Goal: Task Accomplishment & Management: Use online tool/utility

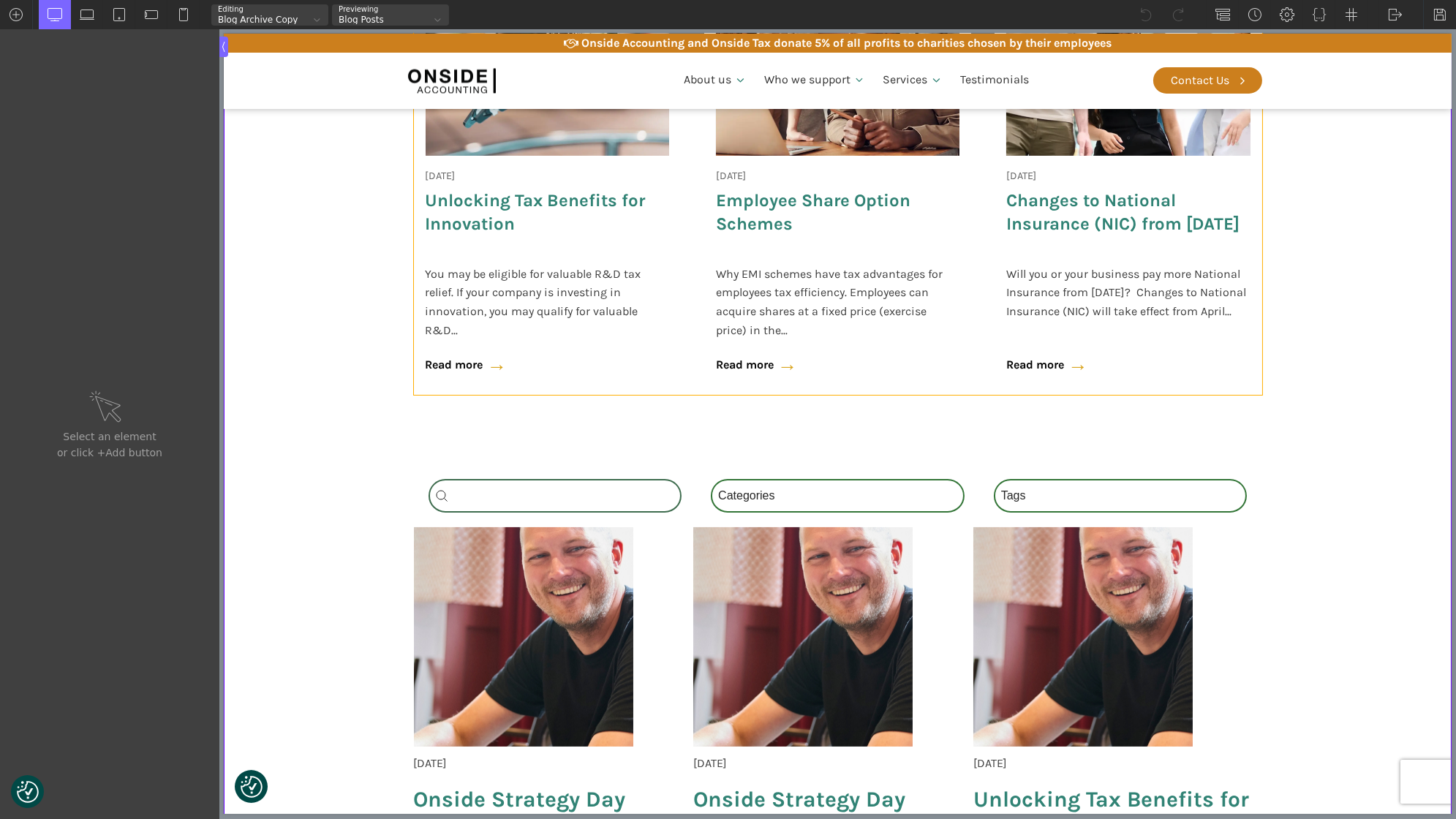
scroll to position [890, 0]
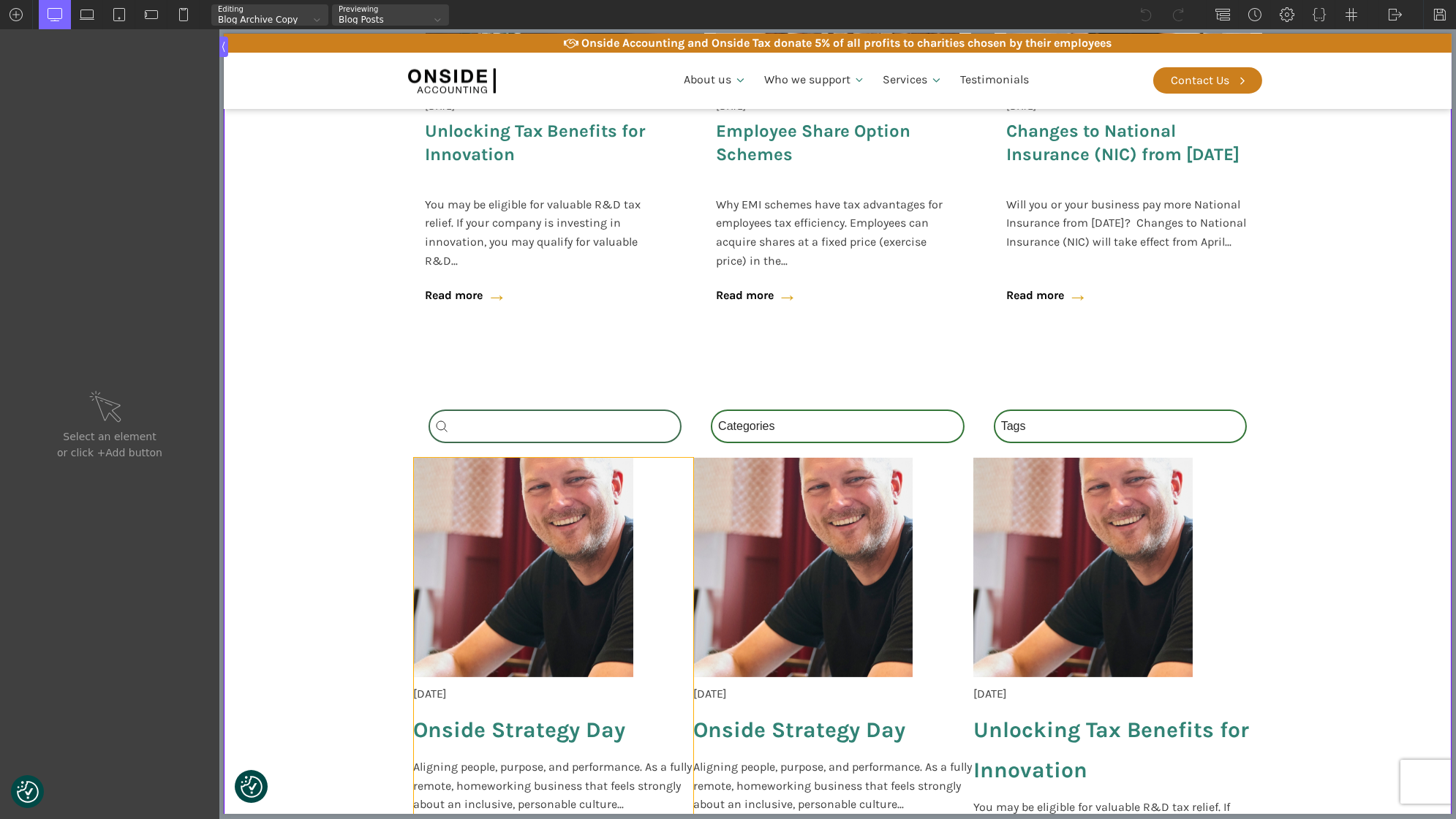
click at [664, 508] on div "[DATE] Onside Strategy Day Aligning people, purpose, and performance. As a full…" at bounding box center [553, 649] width 280 height 383
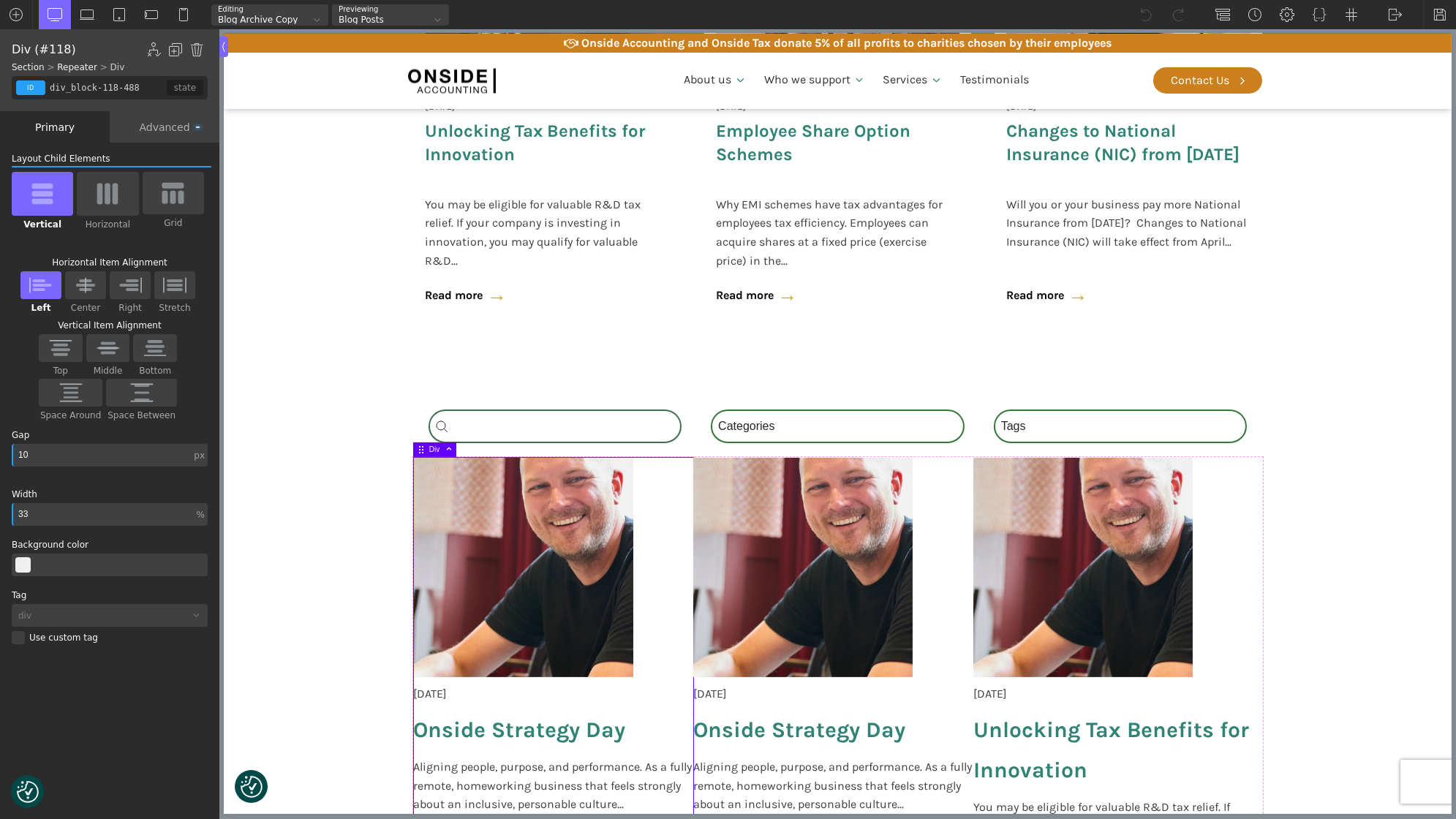
click at [182, 135] on div "Advanced" at bounding box center [164, 127] width 110 height 31
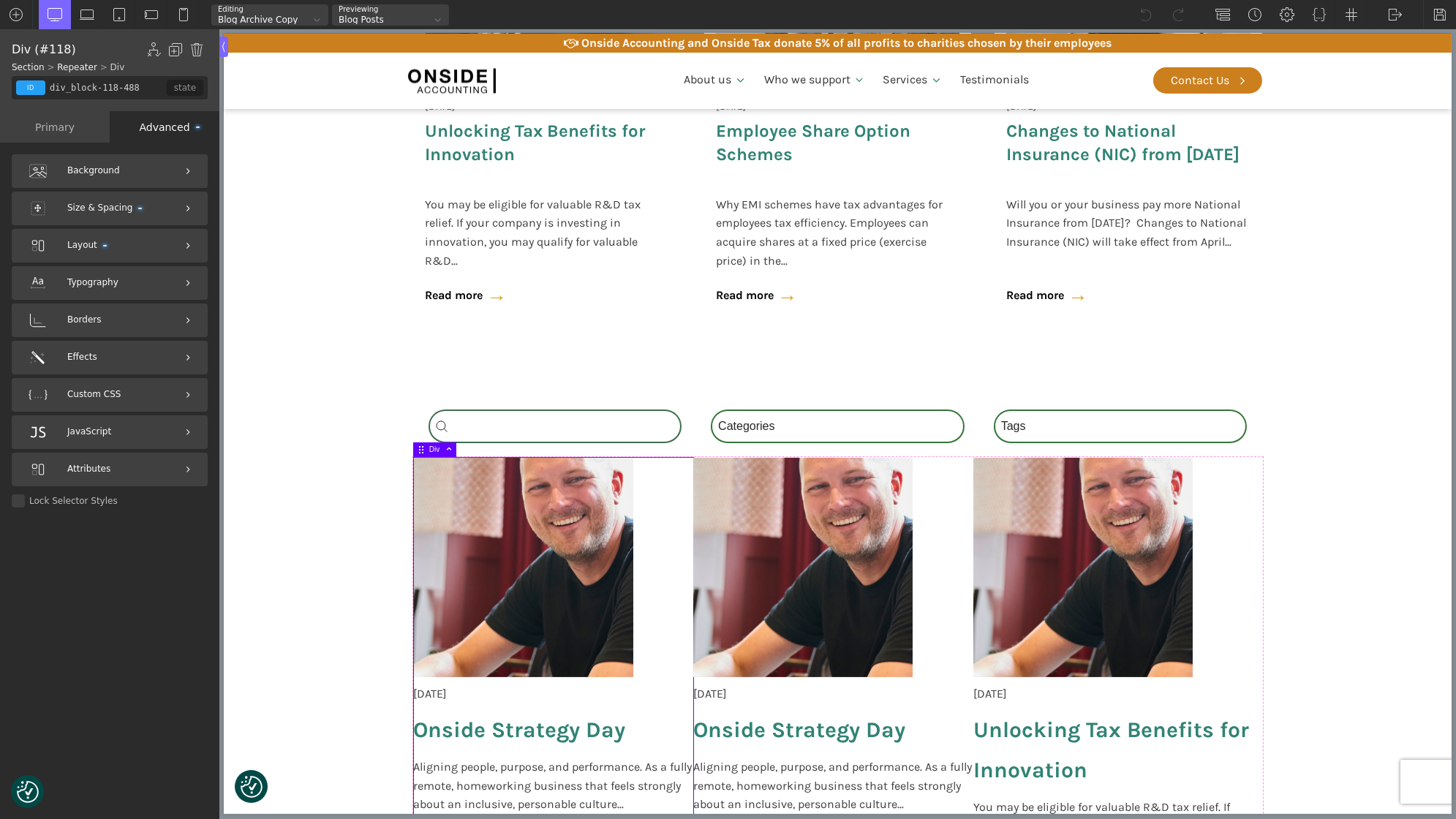
click at [63, 133] on div "Primary" at bounding box center [54, 127] width 110 height 31
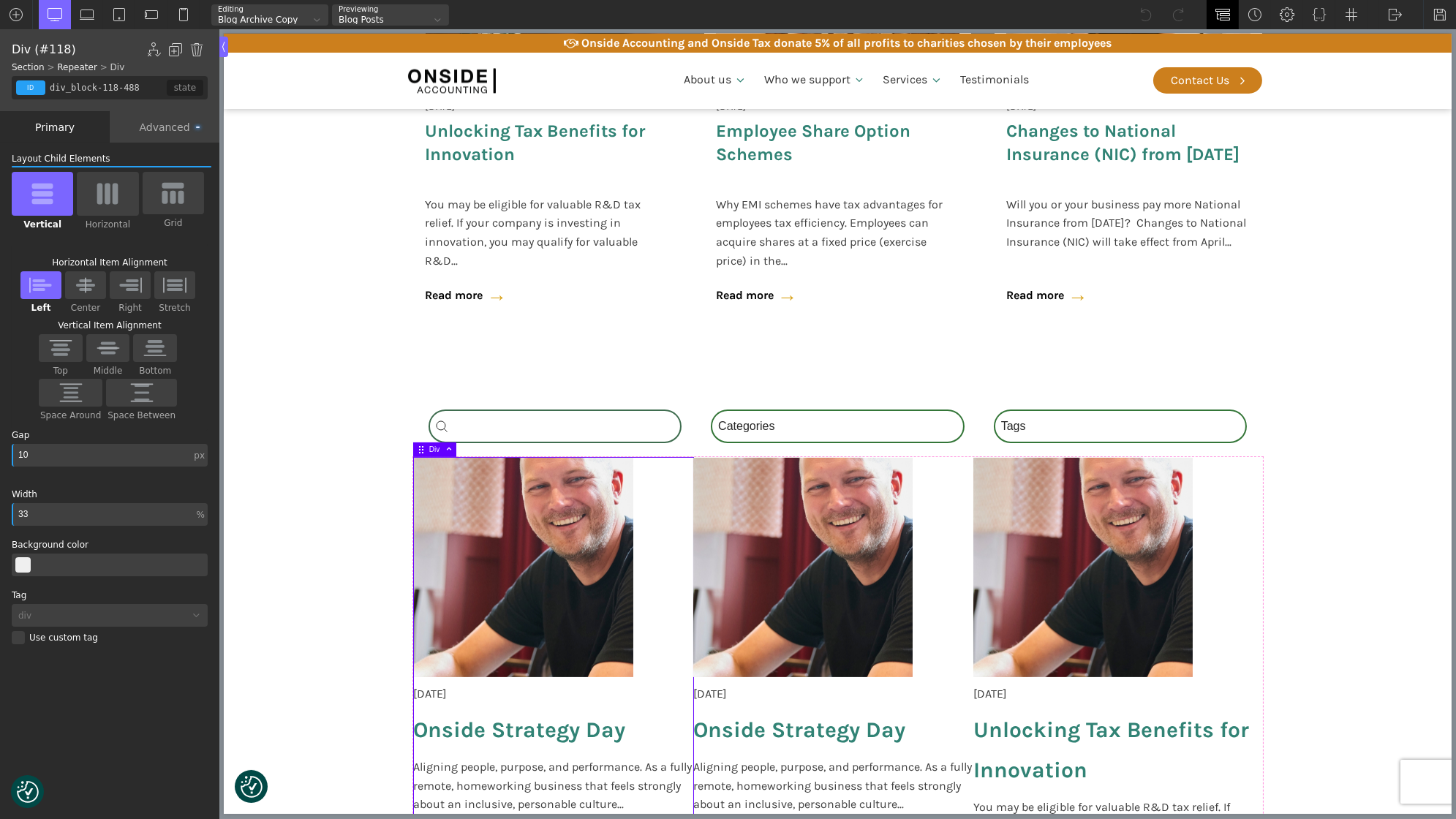
click at [1224, 15] on img at bounding box center [1222, 15] width 15 height 15
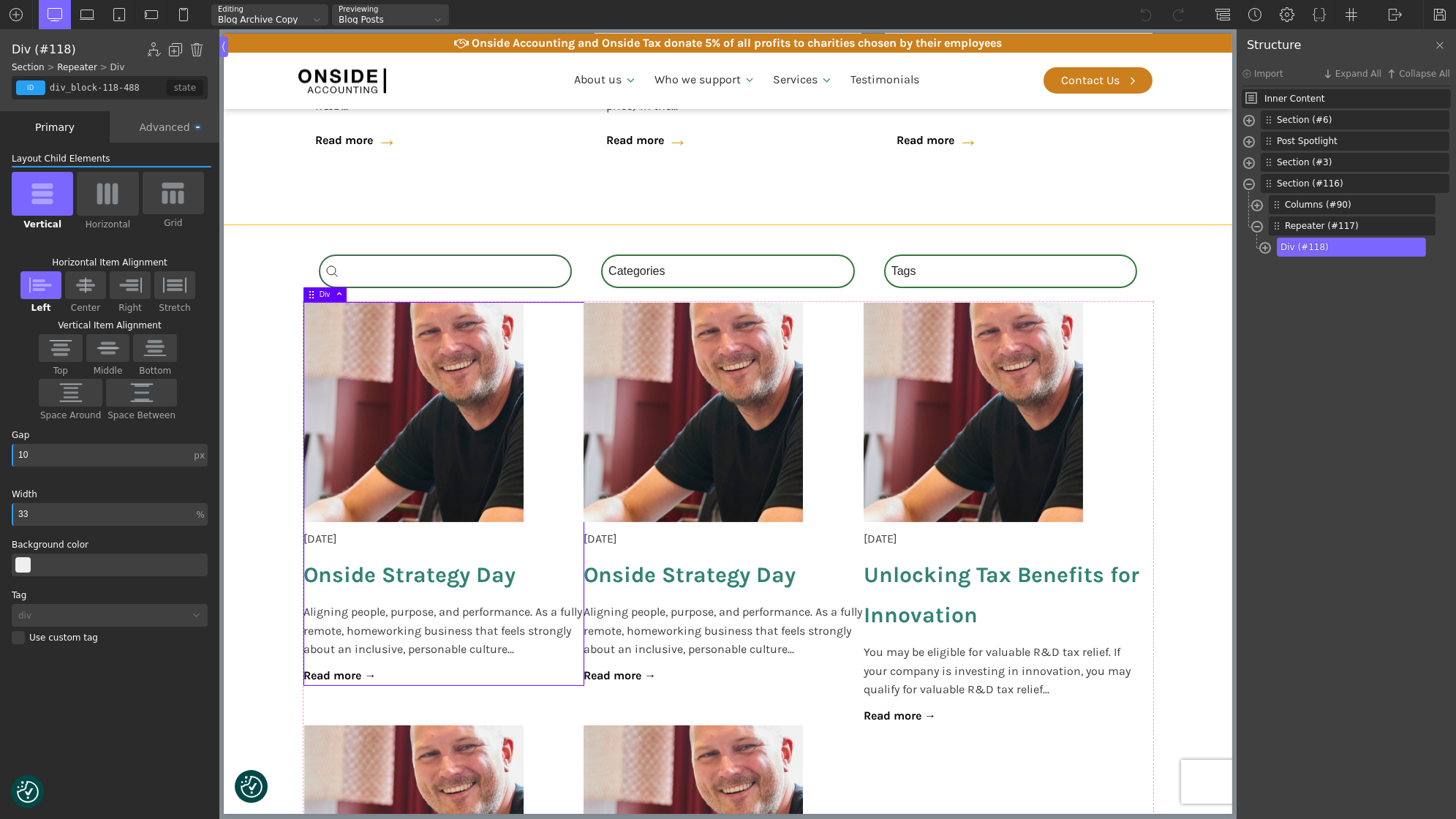
scroll to position [1102, 0]
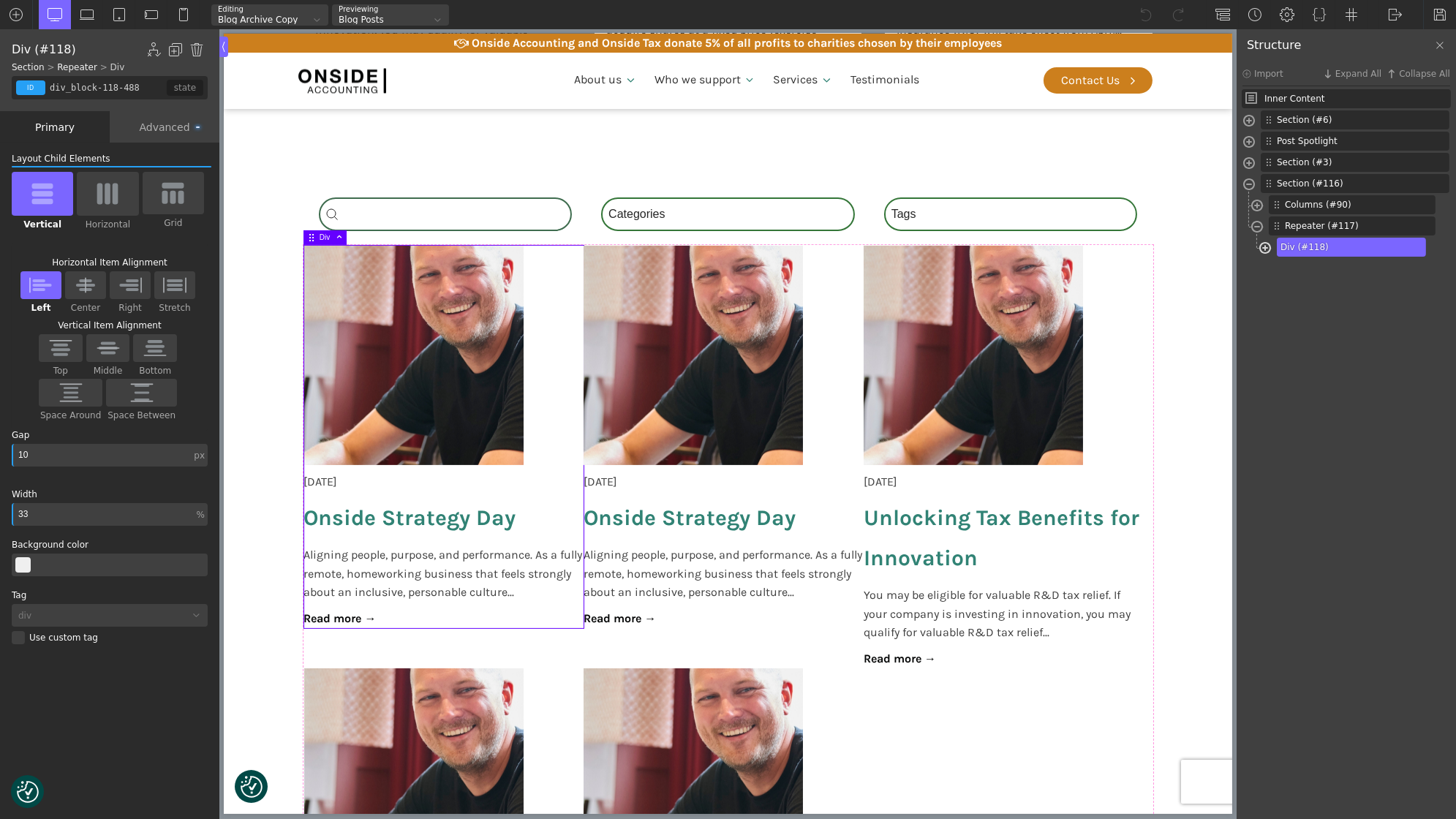
click at [1262, 245] on span at bounding box center [1265, 250] width 12 height 17
click at [1273, 285] on span at bounding box center [1273, 292] width 12 height 17
click at [1271, 291] on span at bounding box center [1273, 292] width 12 height 17
click at [1320, 304] on span "Heading (#136)" at bounding box center [1348, 311] width 94 height 13
type input "headline-136-488"
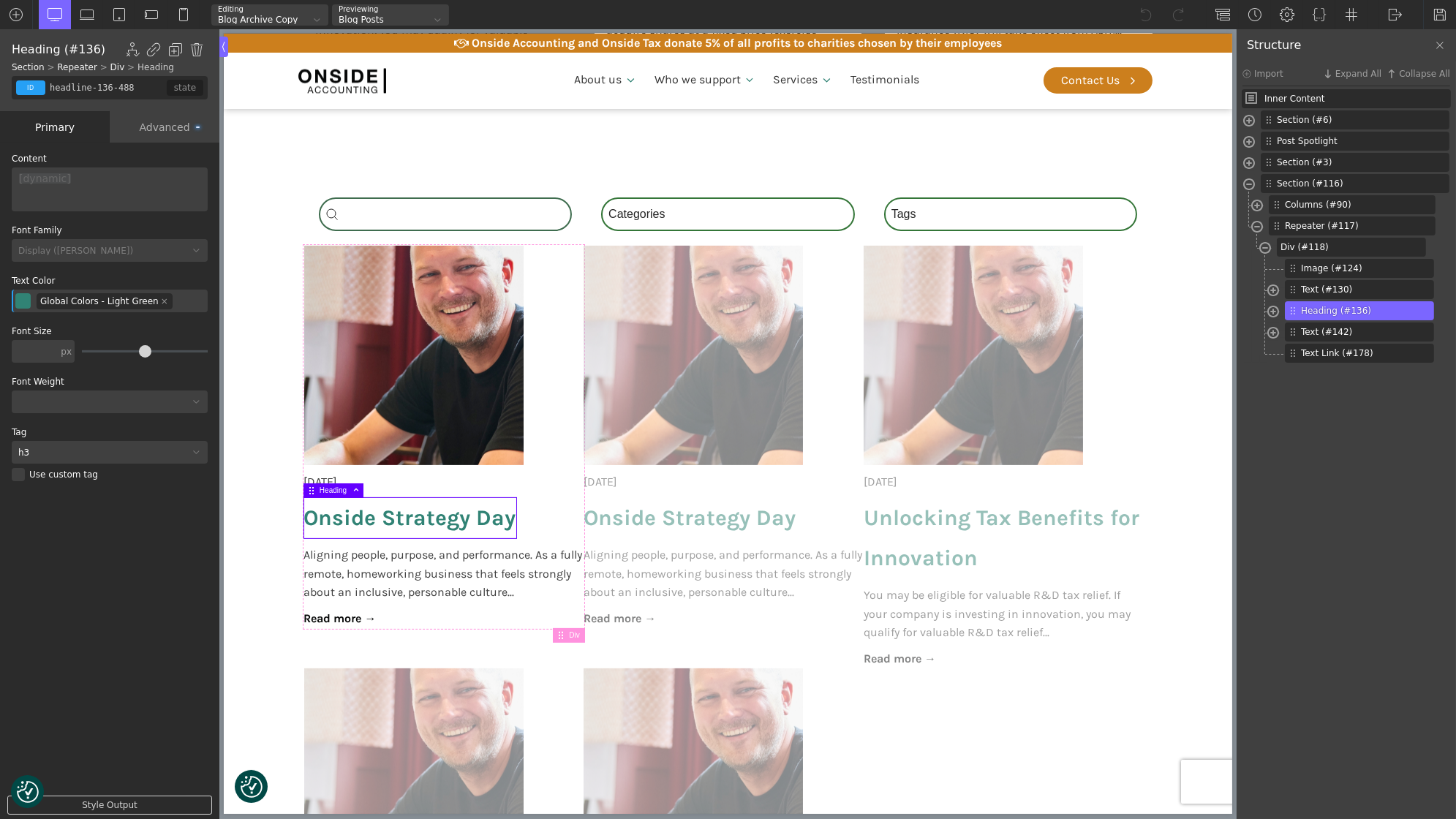
click at [163, 130] on div "Advanced" at bounding box center [164, 127] width 110 height 31
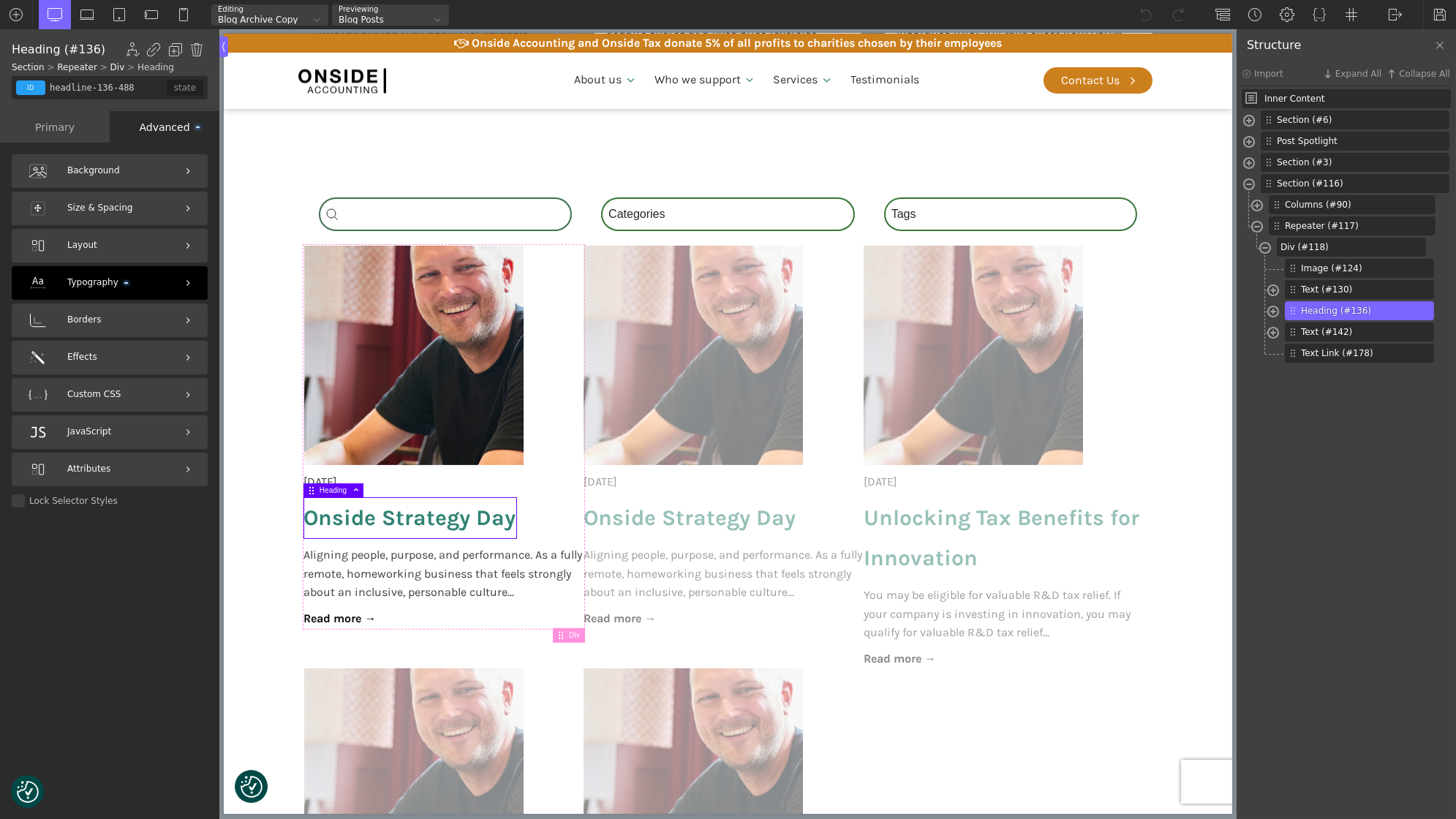
click at [106, 296] on div "Typography" at bounding box center [110, 283] width 196 height 34
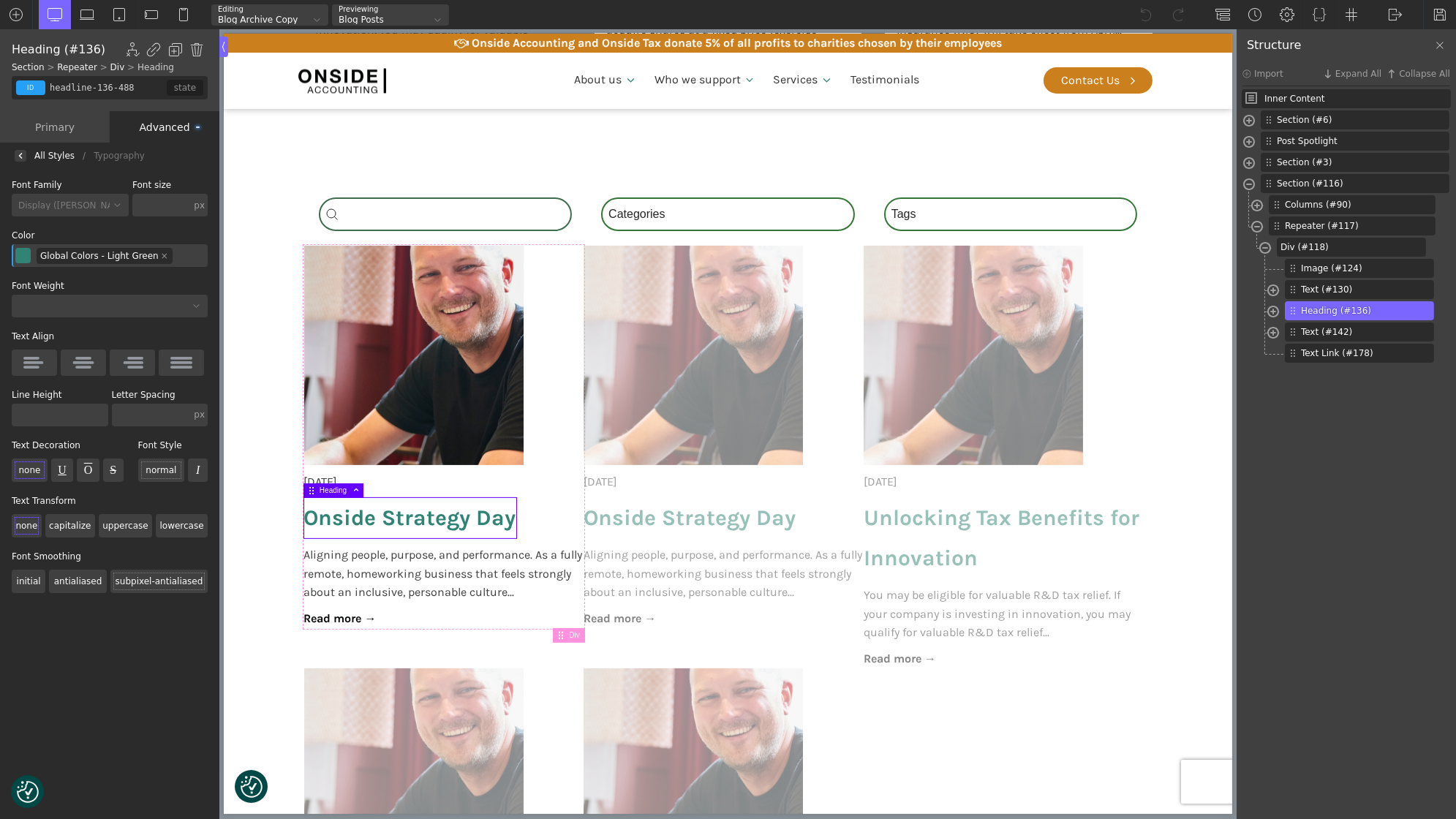
click at [55, 413] on input "text" at bounding box center [60, 416] width 97 height 23
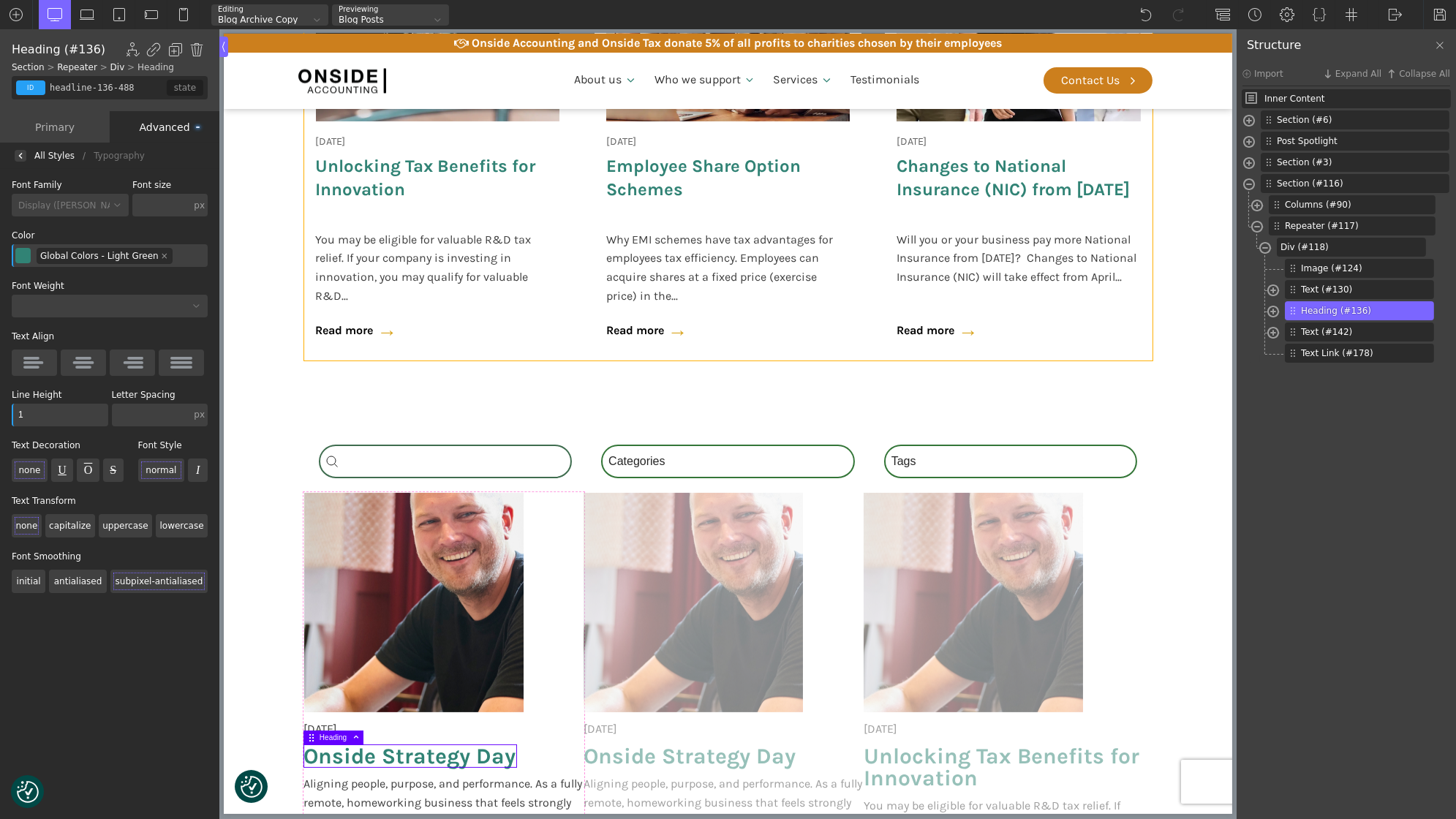
scroll to position [1044, 0]
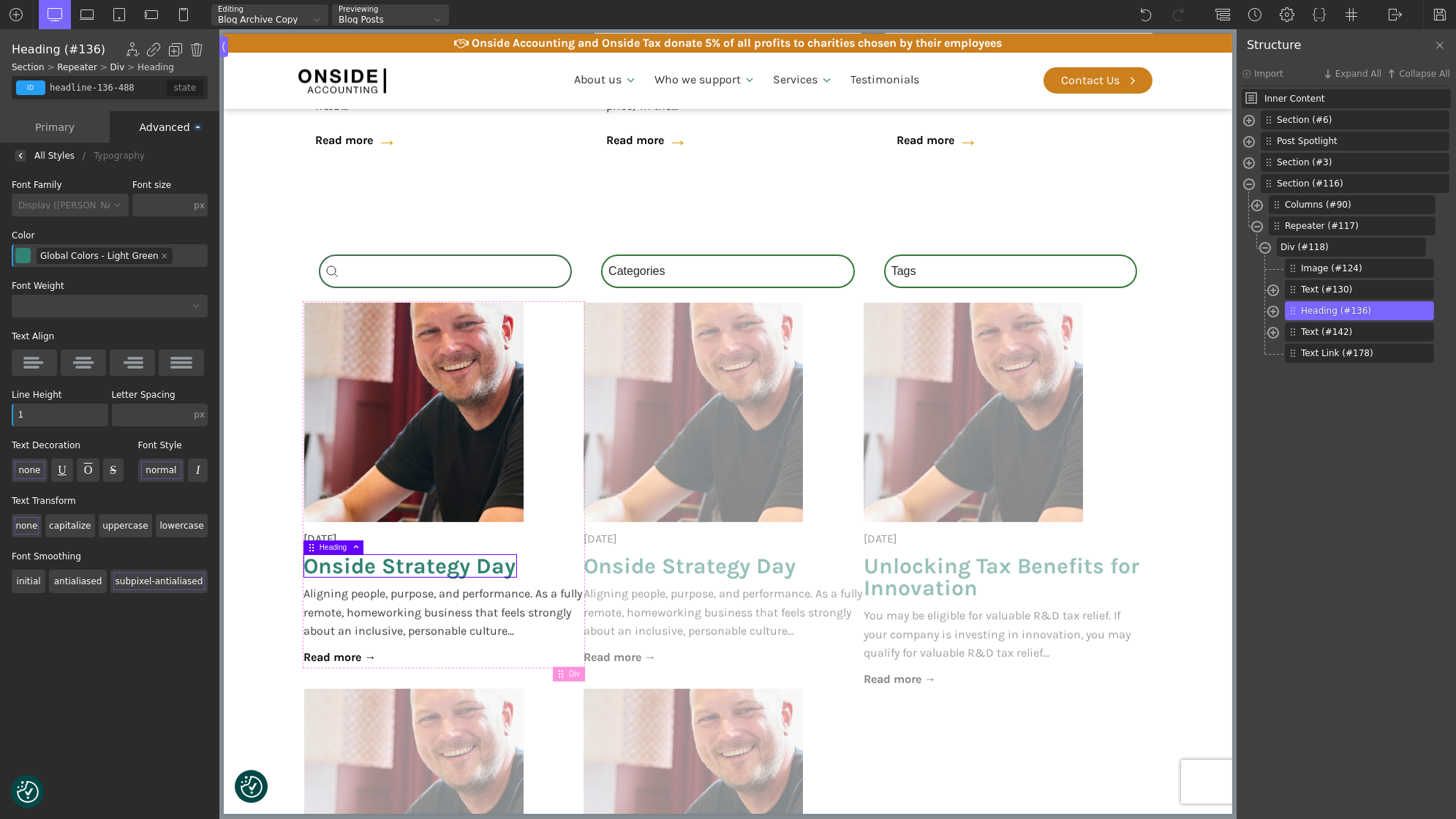
type input "1"
click at [160, 198] on input "text" at bounding box center [162, 206] width 58 height 23
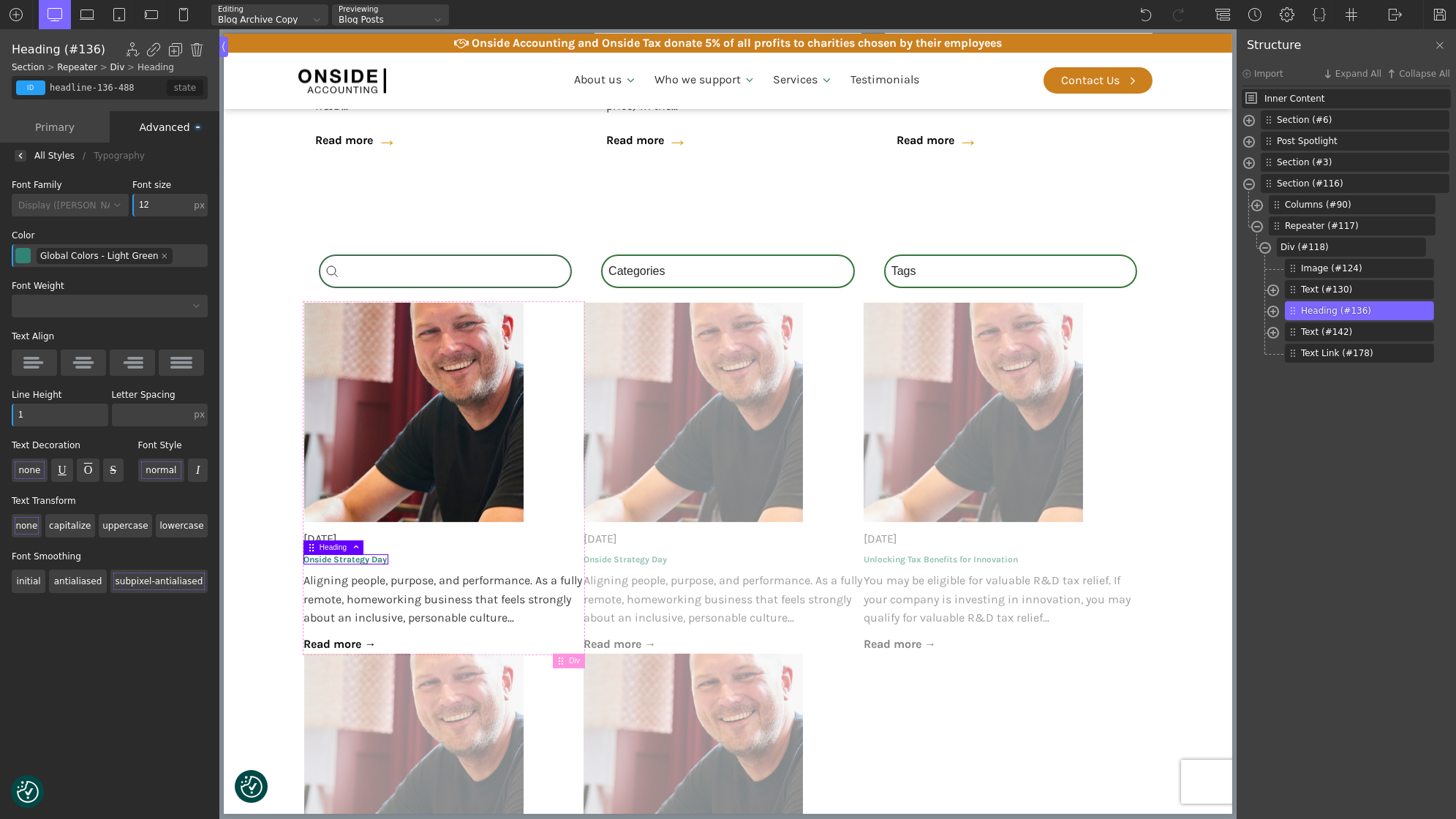
type input "1"
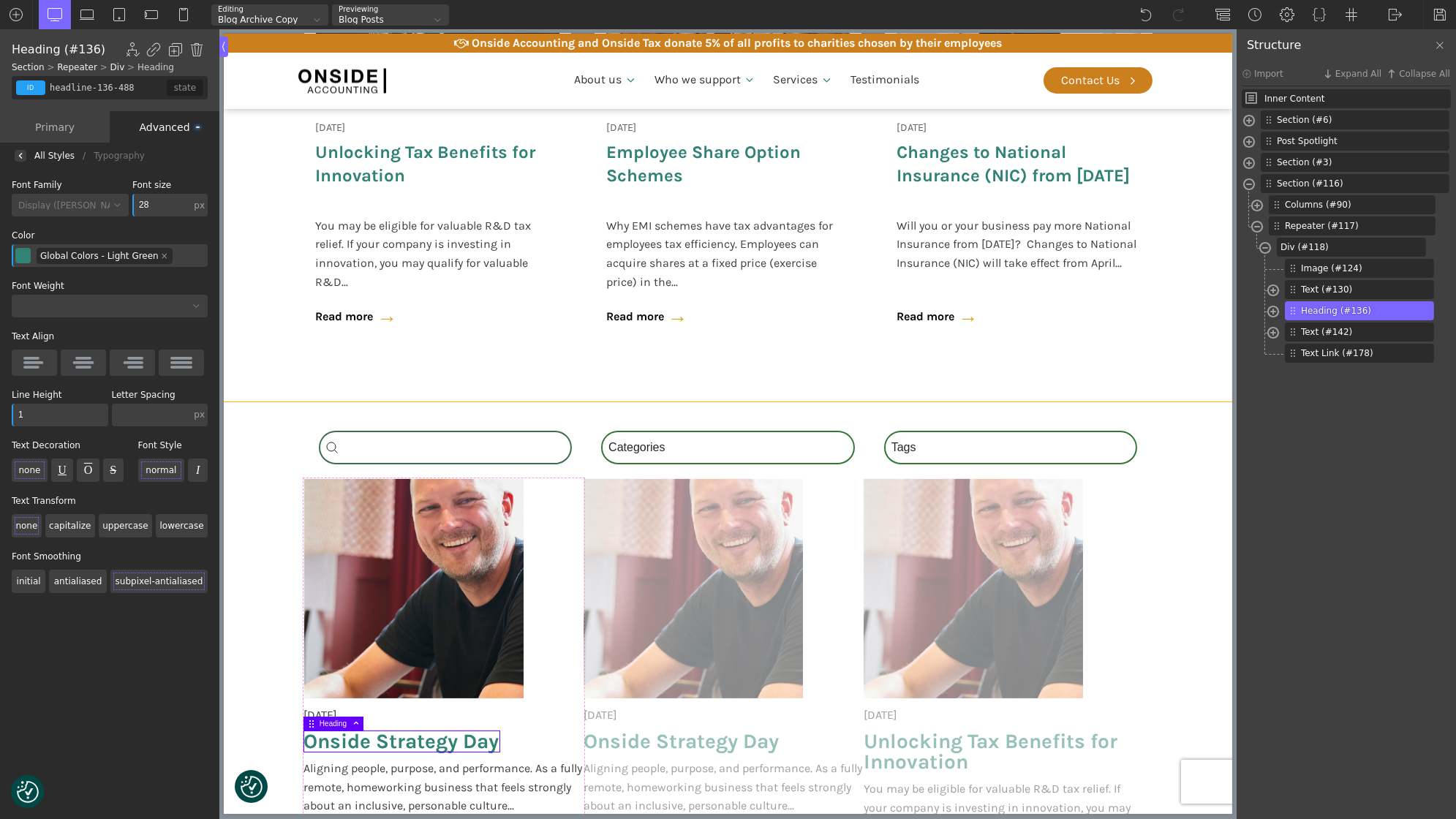
scroll to position [872, 0]
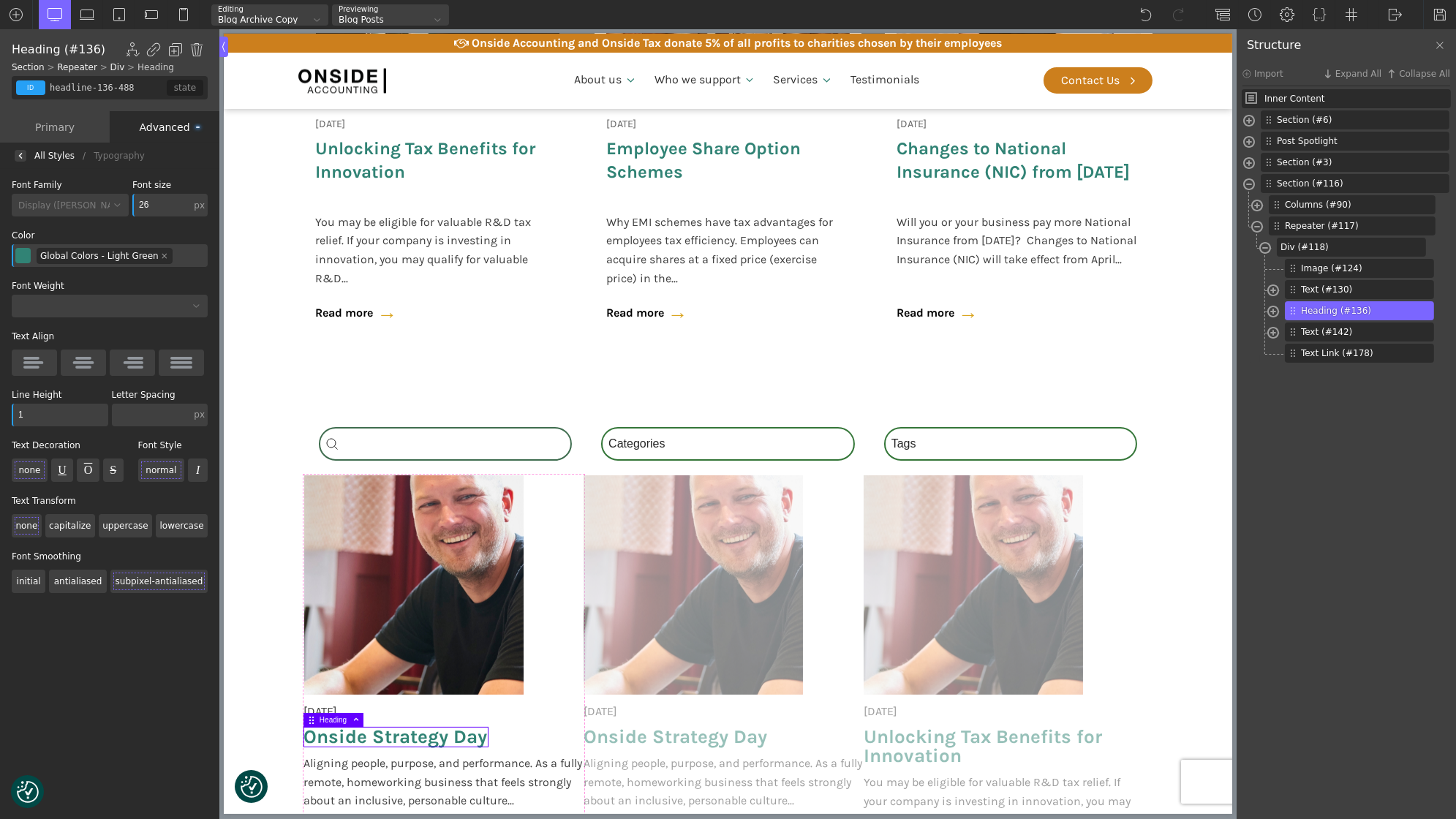
type input "26"
click at [64, 419] on input "1" at bounding box center [60, 416] width 97 height 23
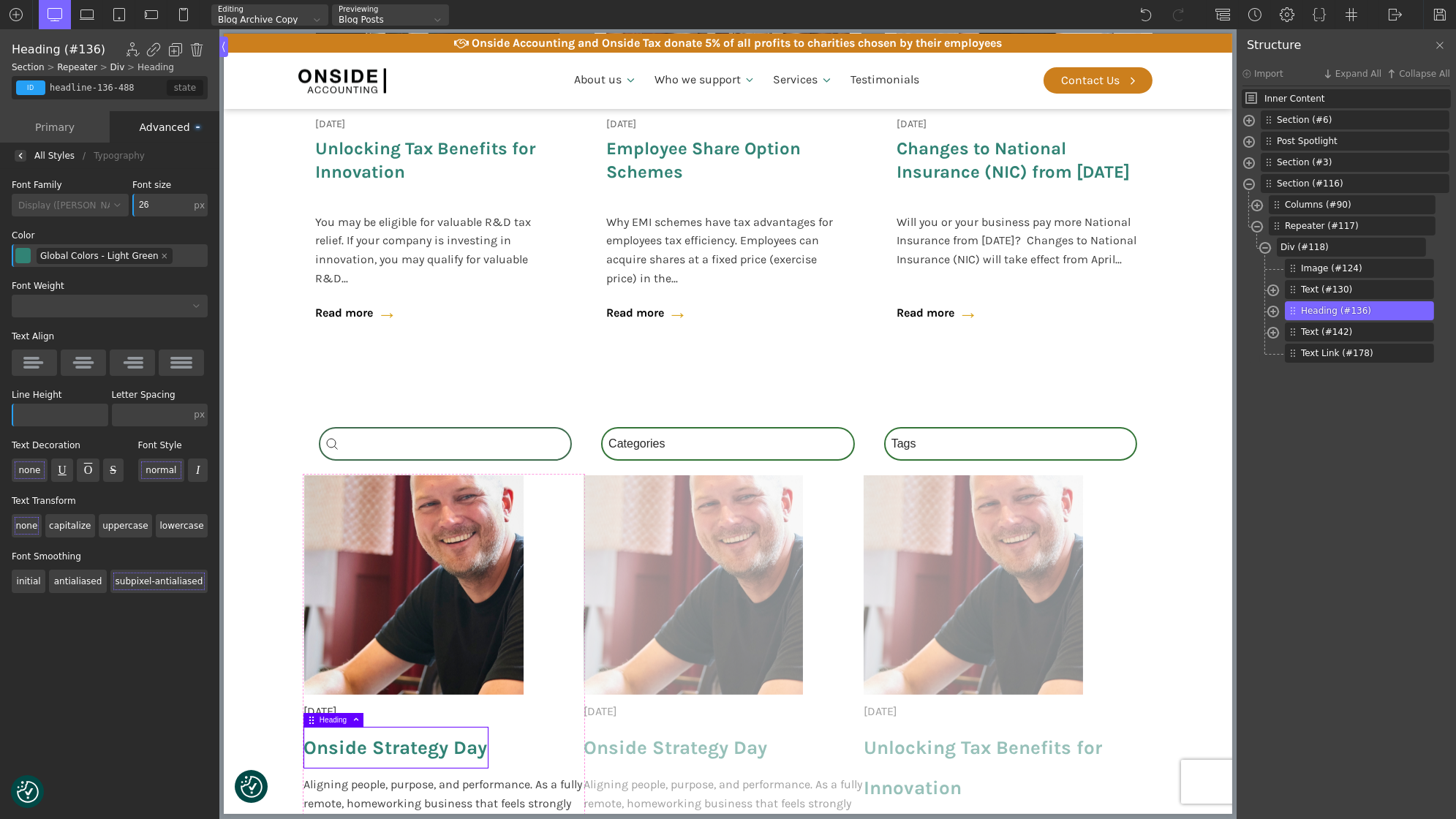
type input "2"
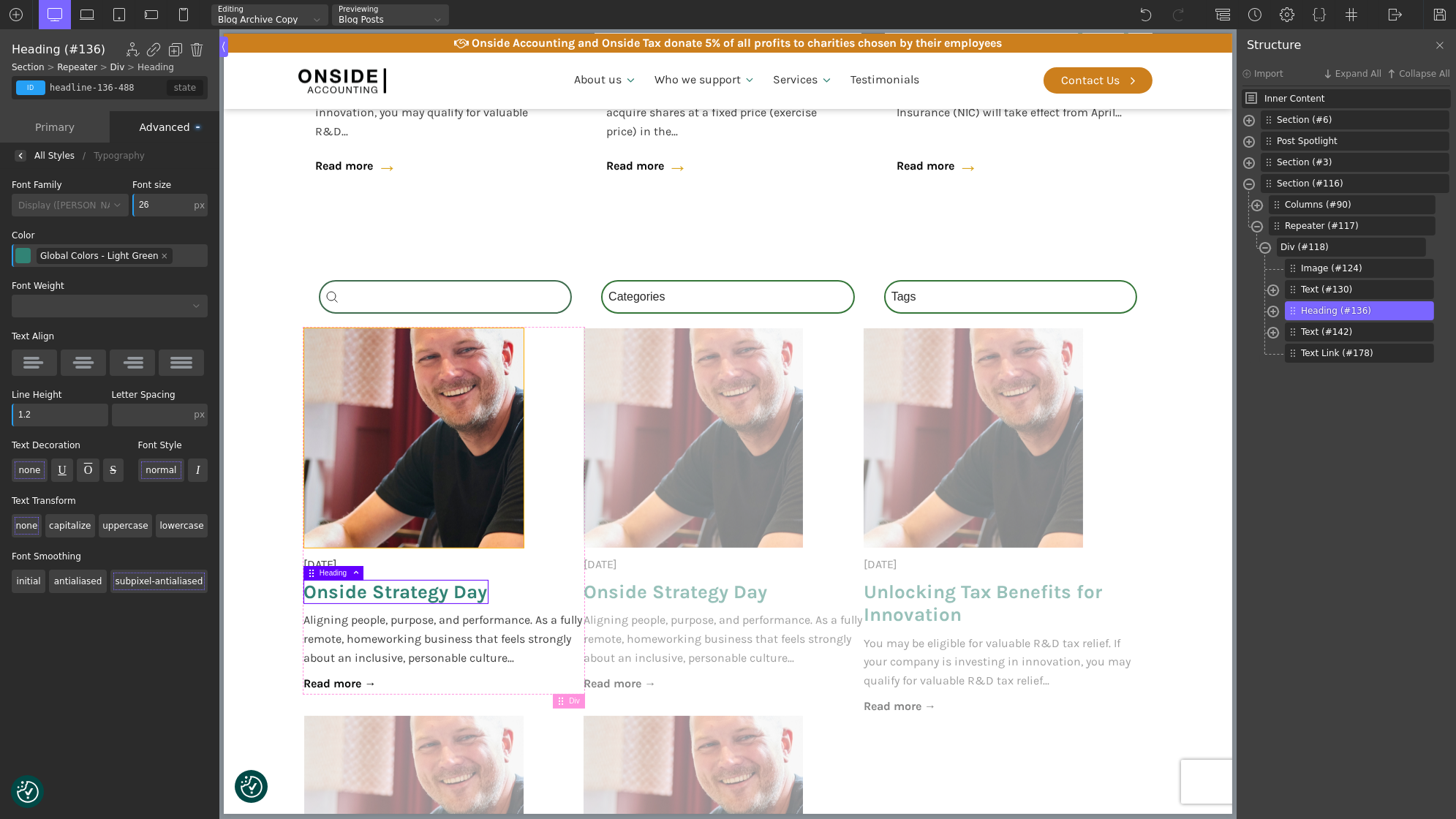
scroll to position [1033, 0]
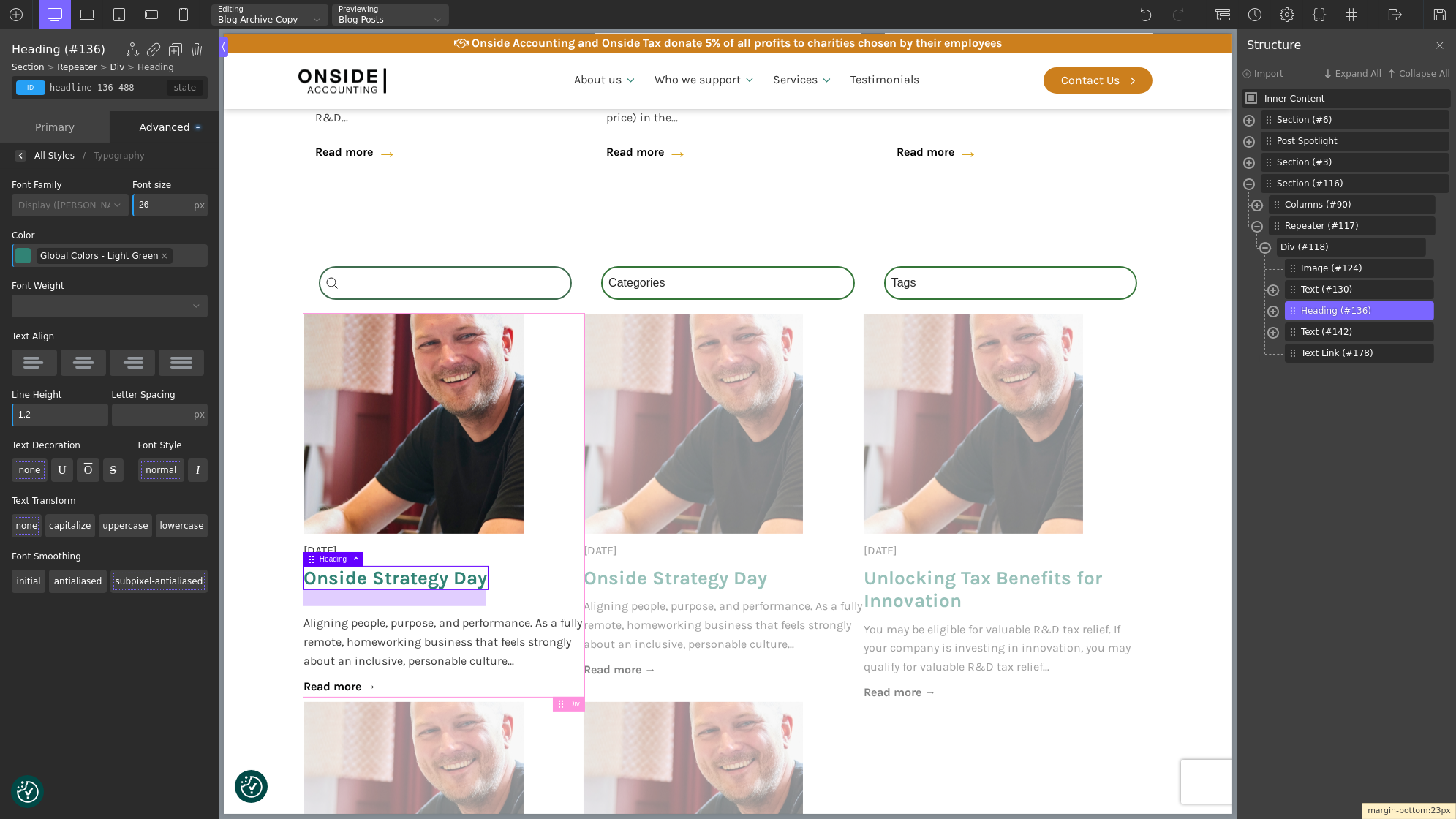
drag, startPoint x: 395, startPoint y: 591, endPoint x: 395, endPoint y: 608, distance: 17.0
click at [395, 608] on body "We value your privacy We use cookies to enhance your browsing experience, serve…" at bounding box center [727, 580] width 1008 height 2935
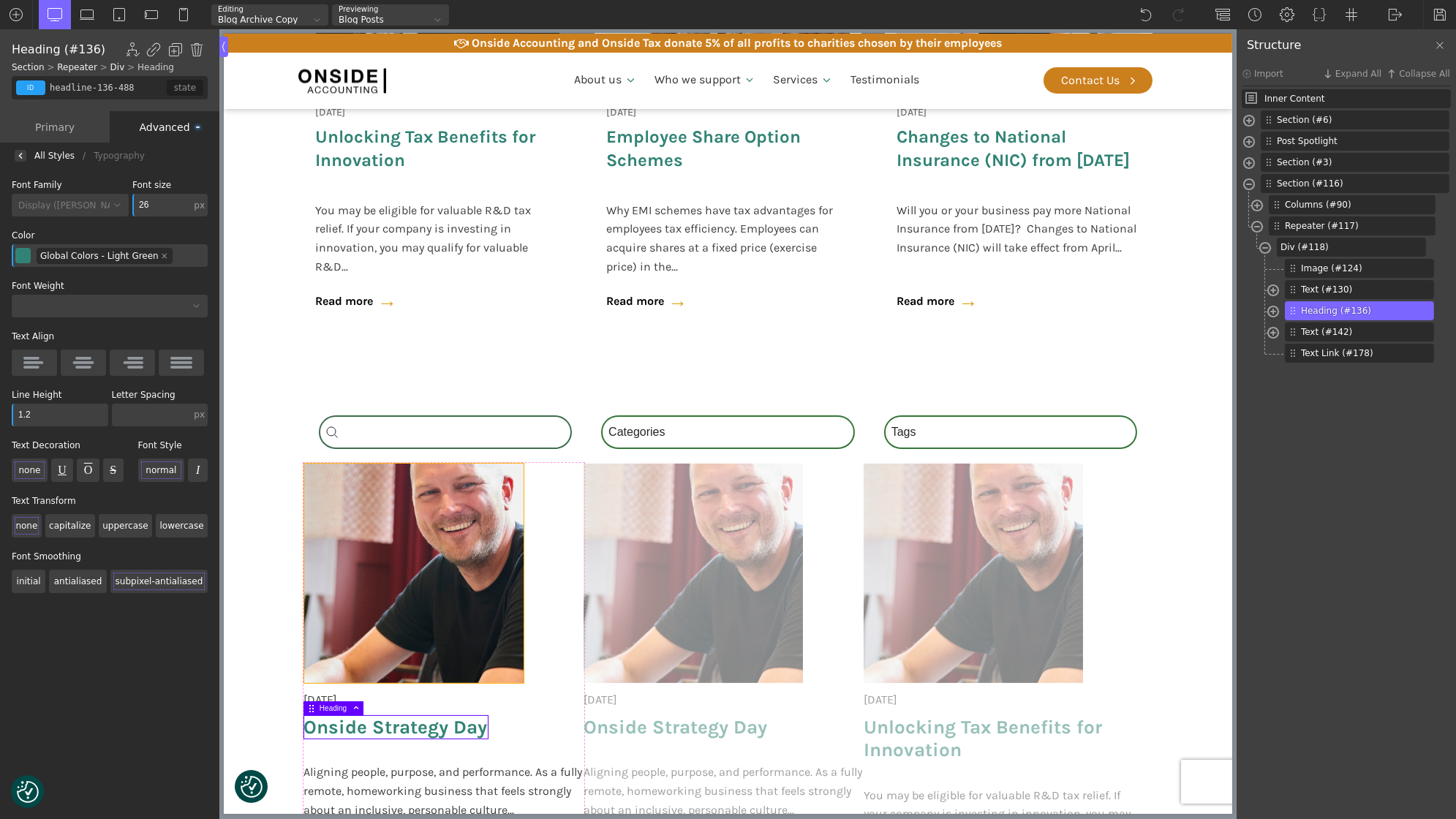
scroll to position [1069, 0]
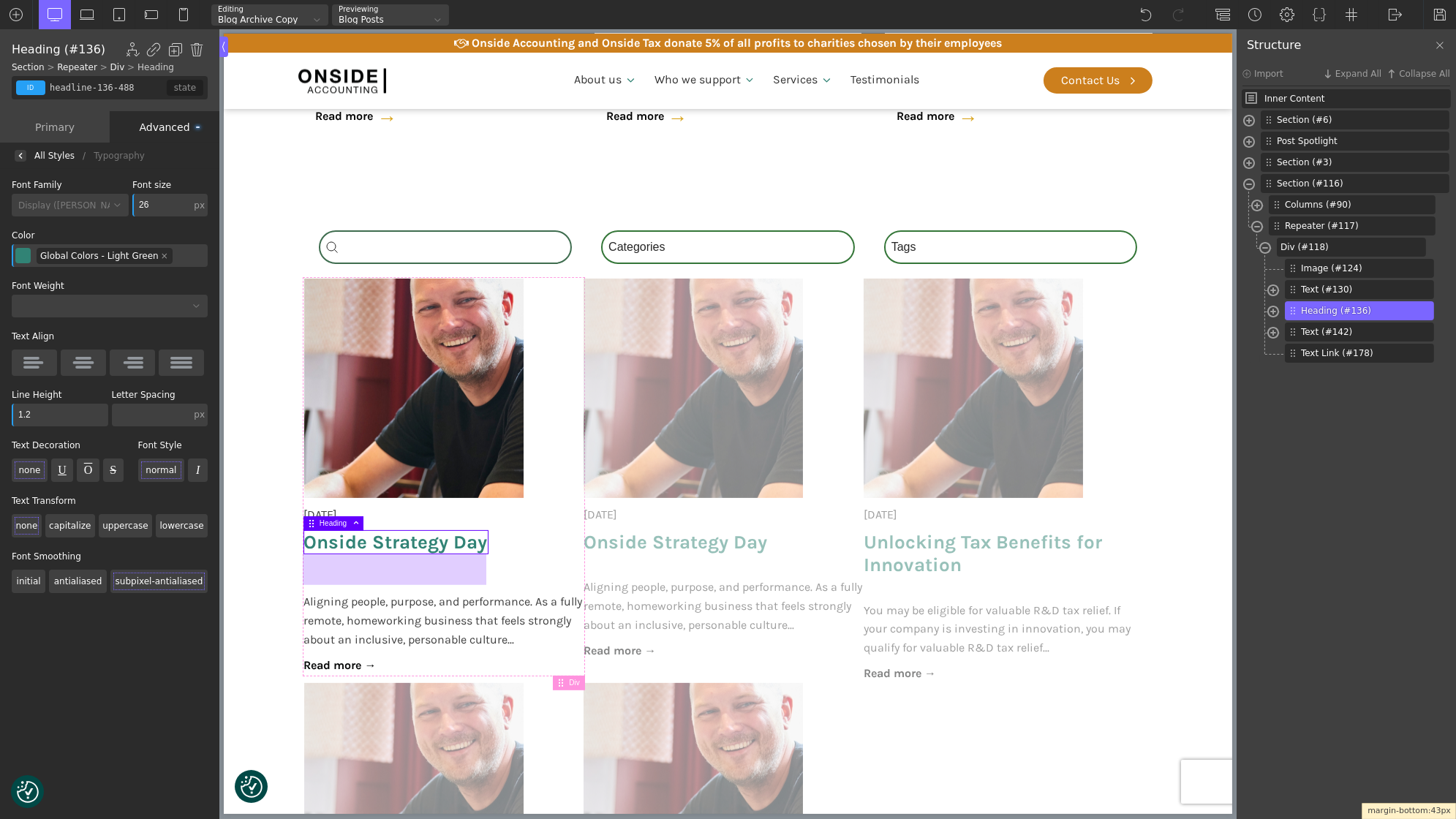
drag, startPoint x: 405, startPoint y: 563, endPoint x: 405, endPoint y: 577, distance: 14.0
click at [405, 577] on div at bounding box center [393, 569] width 183 height 31
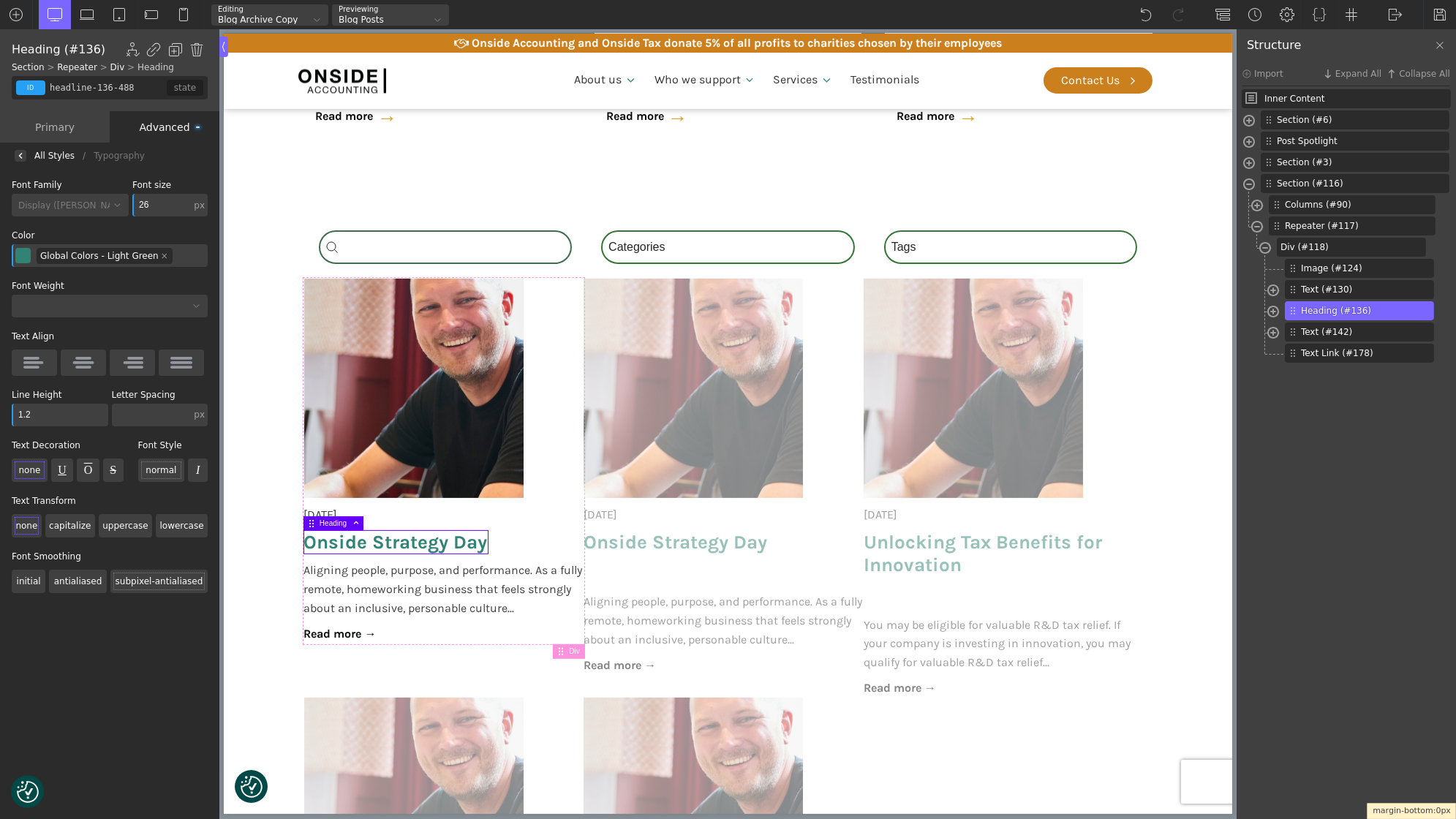
drag, startPoint x: 375, startPoint y: 577, endPoint x: 378, endPoint y: 544, distance: 33.1
click at [378, 544] on body "We value your privacy We use cookies to enhance your browsing experience, serve…" at bounding box center [727, 575] width 1008 height 2998
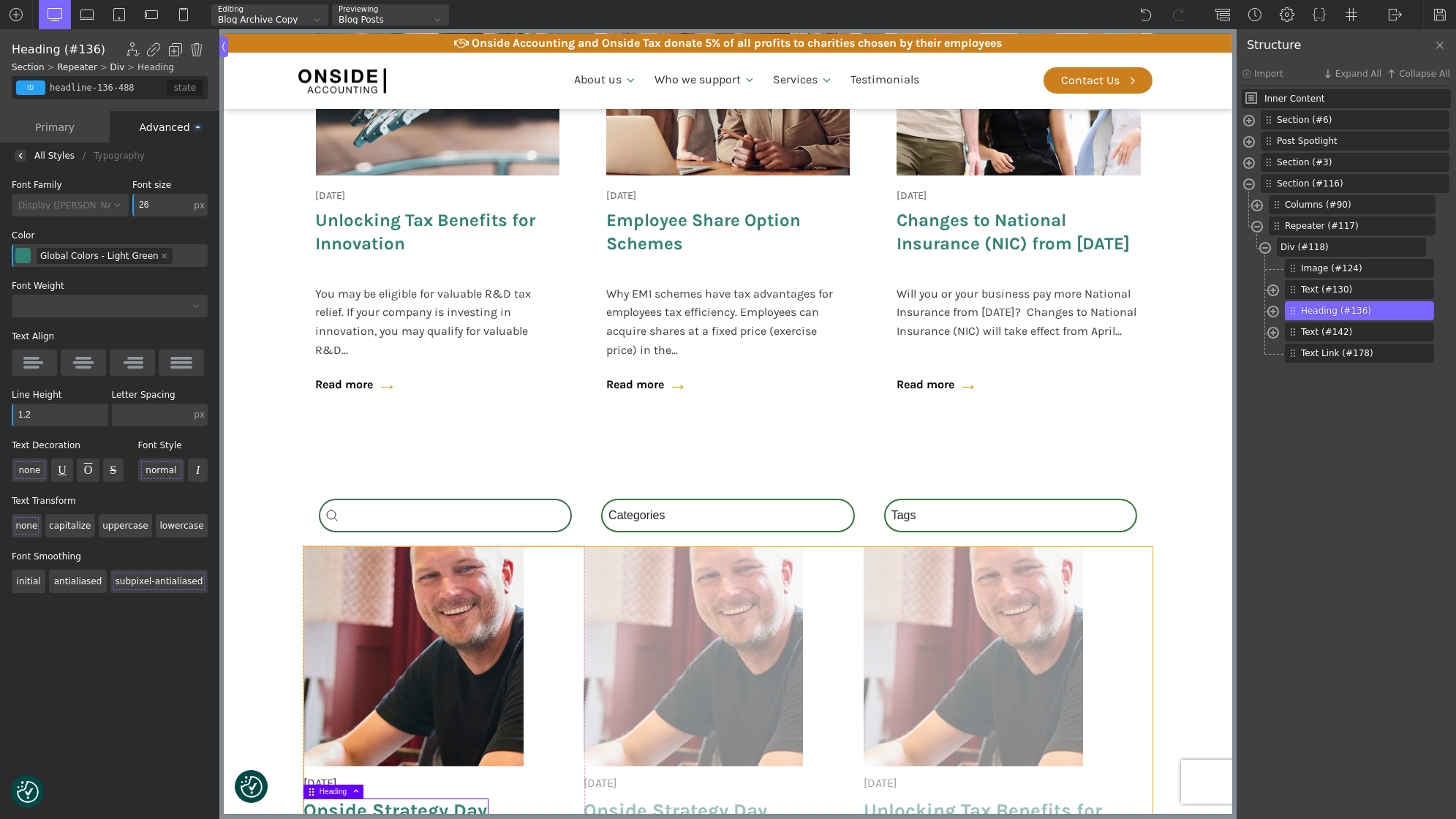
scroll to position [781, 0]
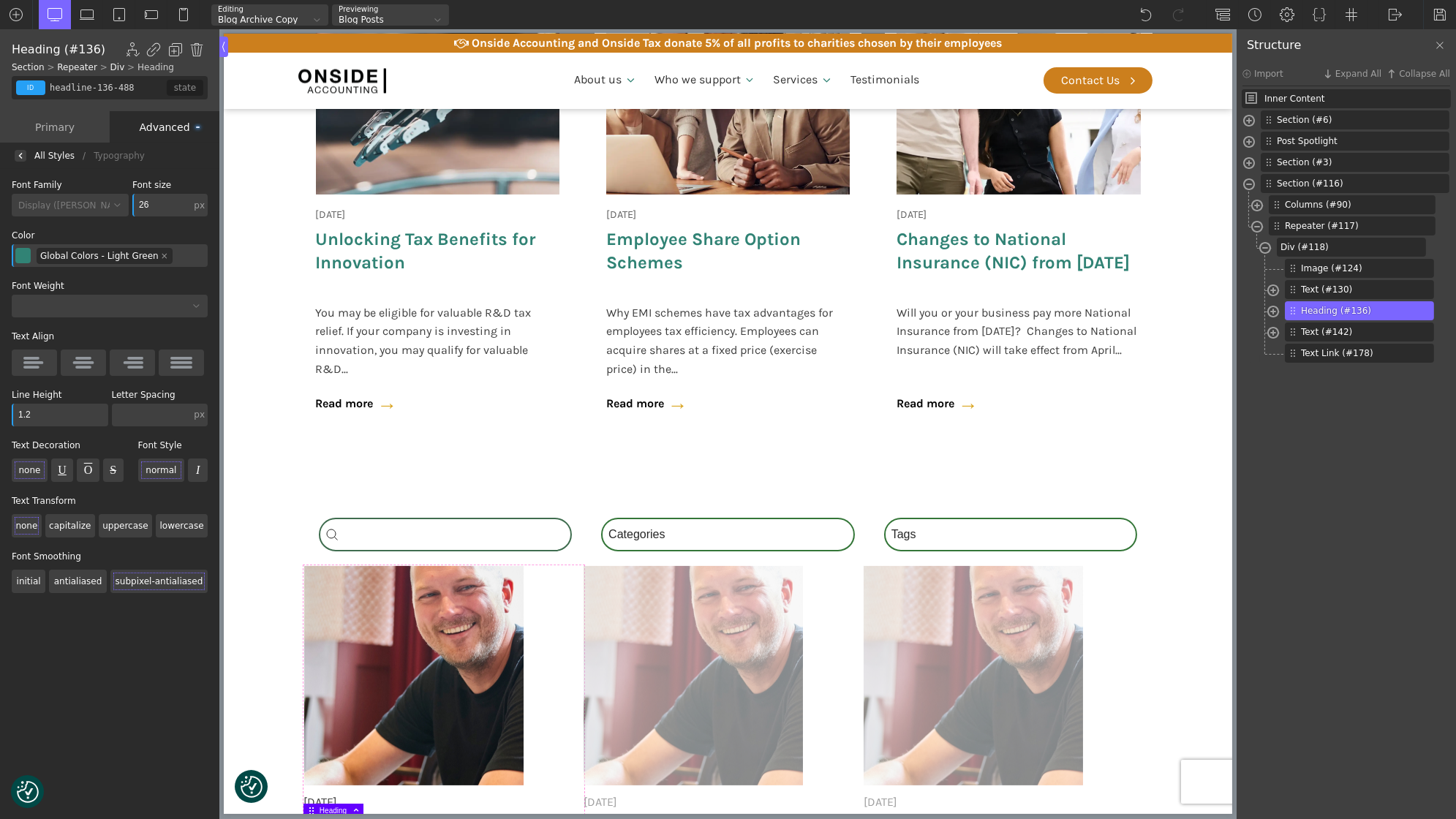
type input "1.2"
click at [1325, 298] on div "Text (#130)" at bounding box center [1359, 289] width 150 height 19
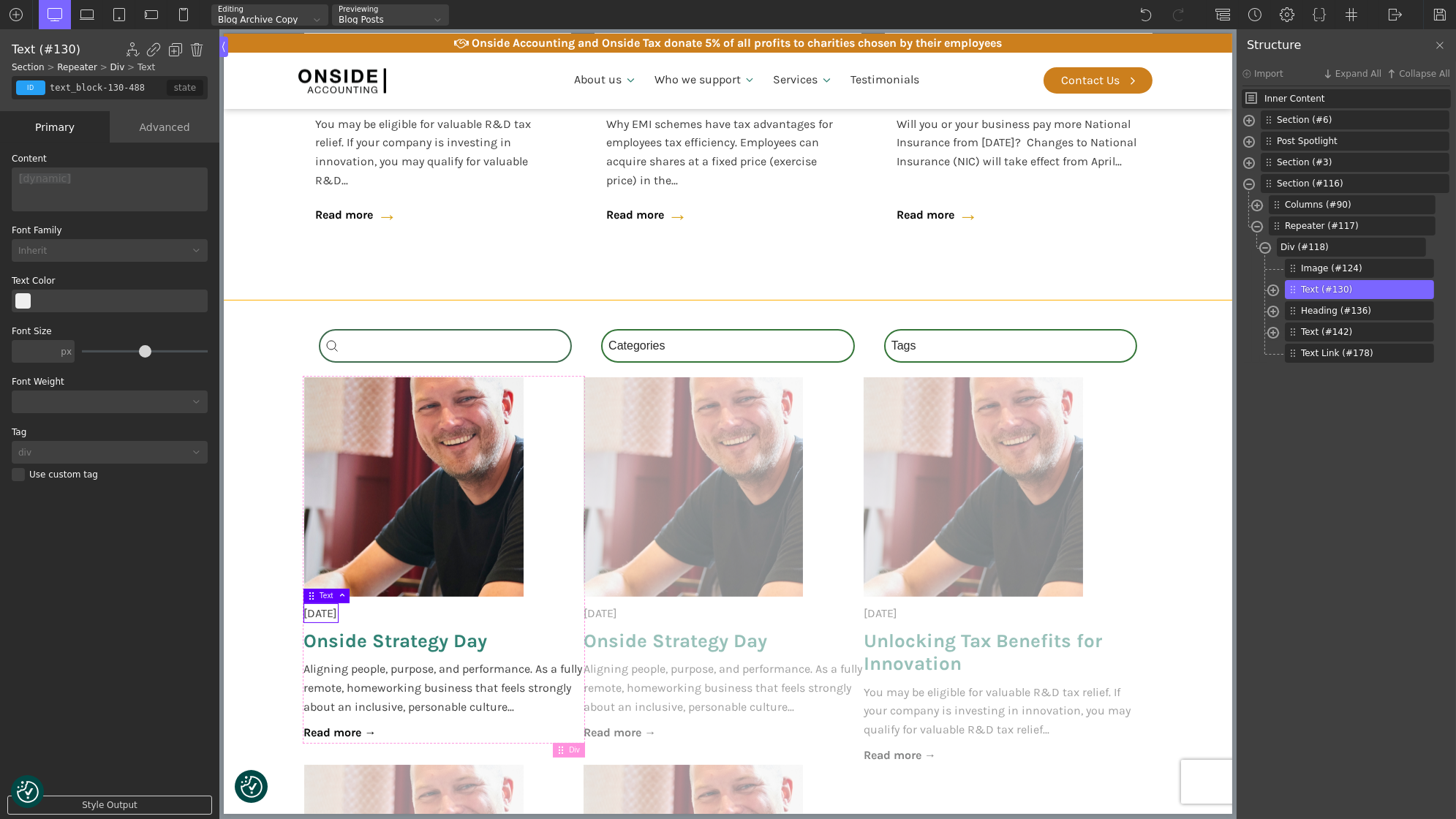
scroll to position [1040, 0]
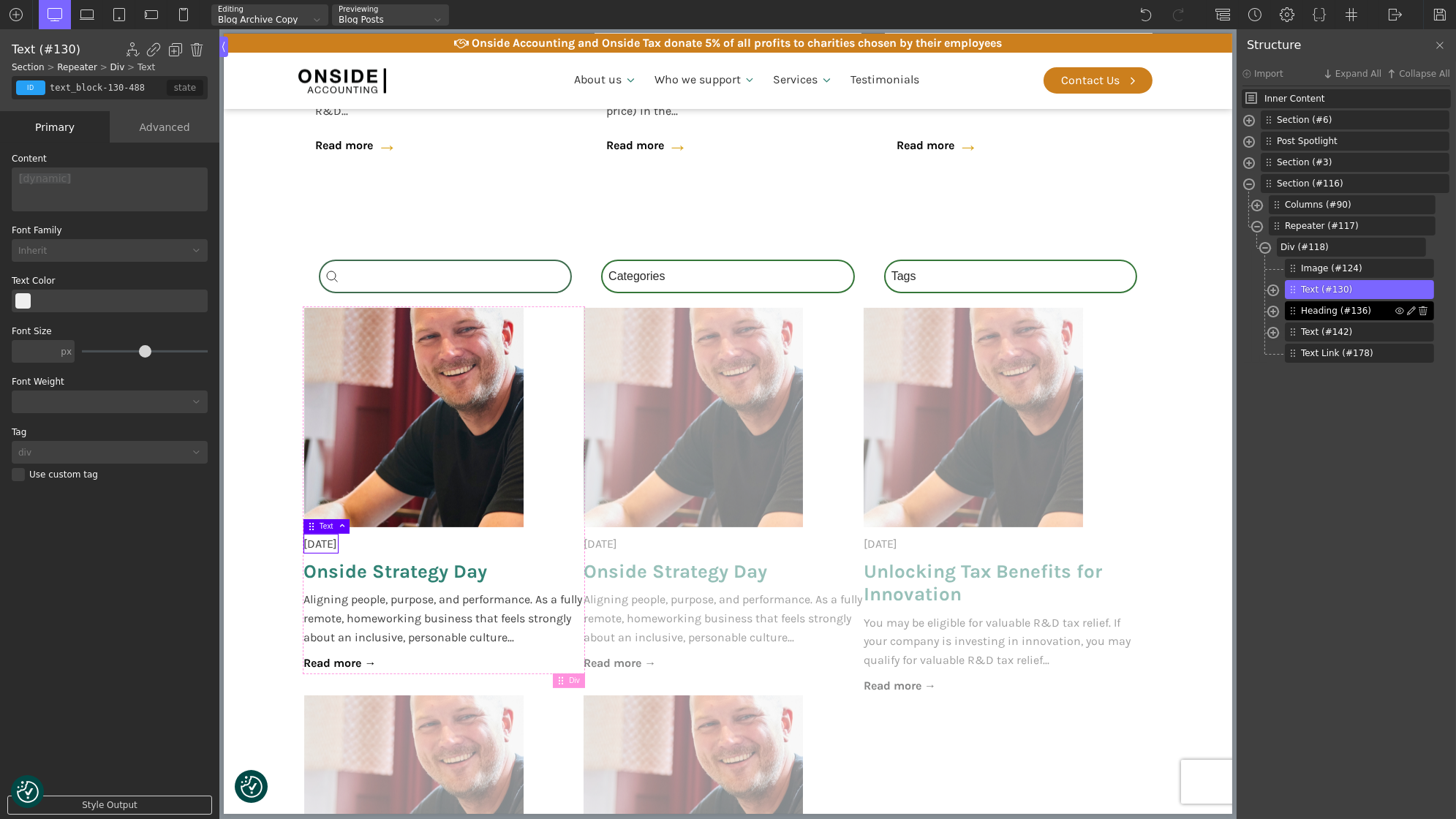
click at [1349, 308] on span "Heading (#136)" at bounding box center [1348, 311] width 94 height 13
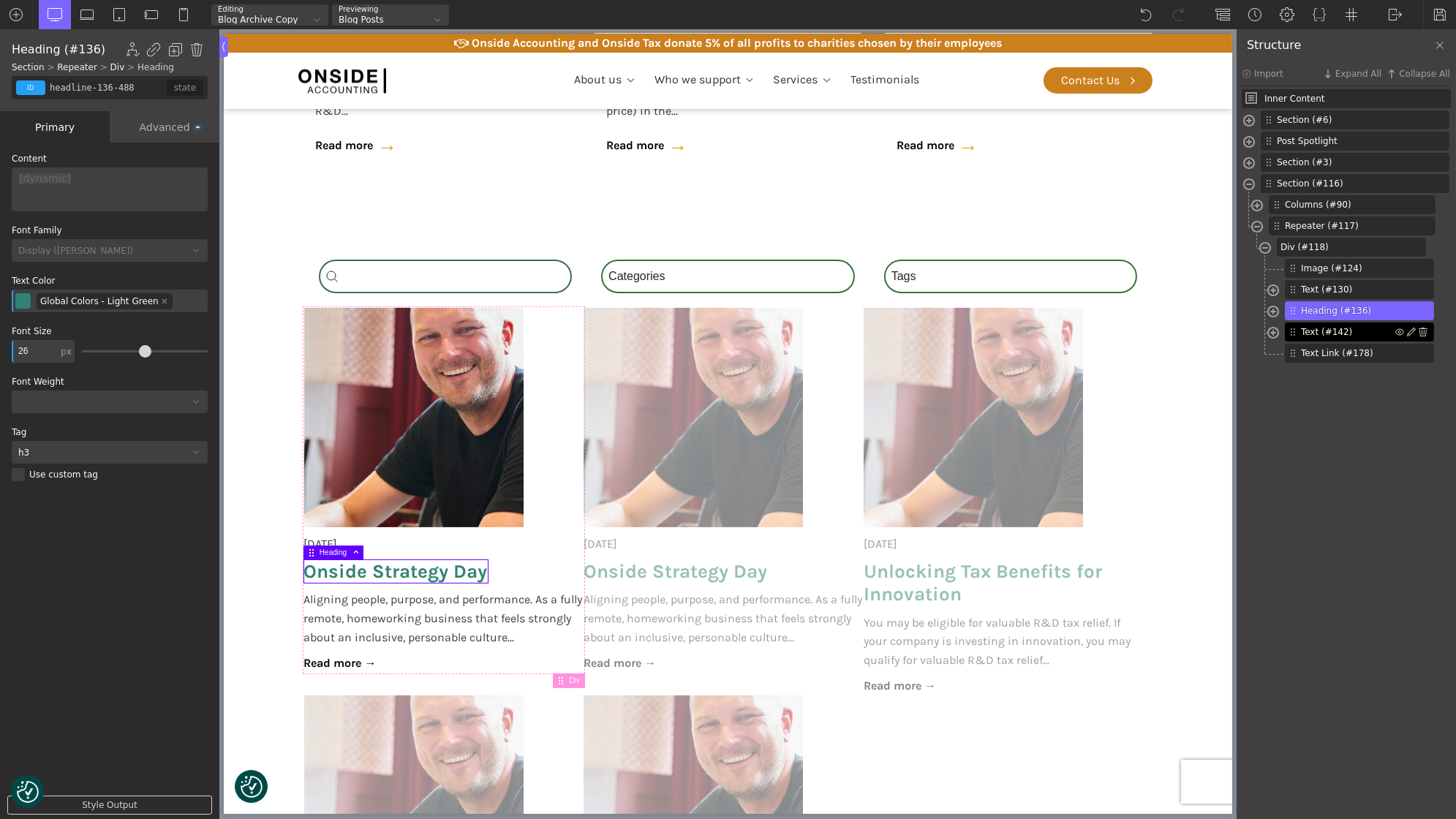
click at [1339, 339] on div "Text (#142)" at bounding box center [1359, 332] width 150 height 19
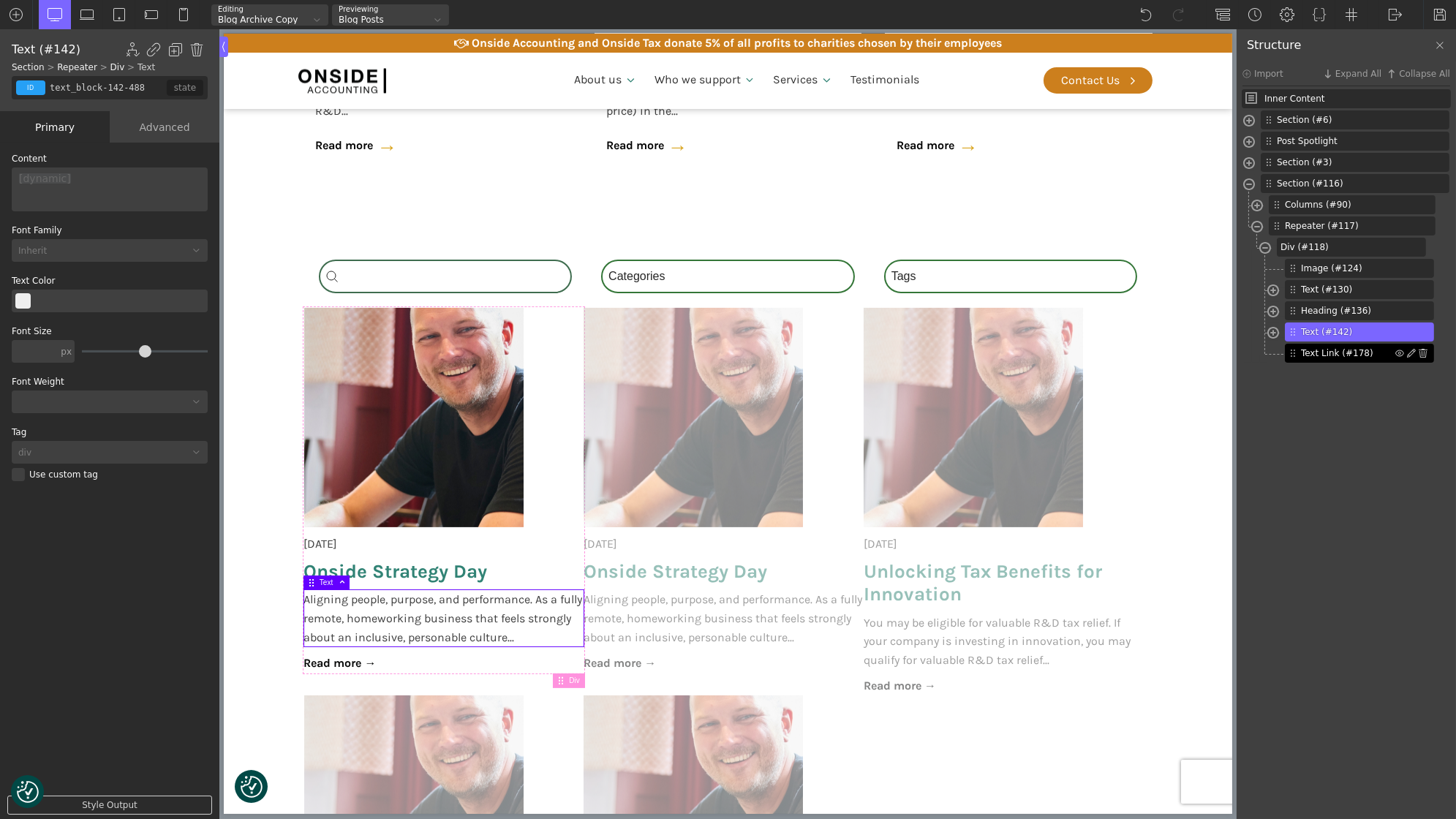
click at [1343, 356] on span "Text Link (#178)" at bounding box center [1348, 353] width 94 height 13
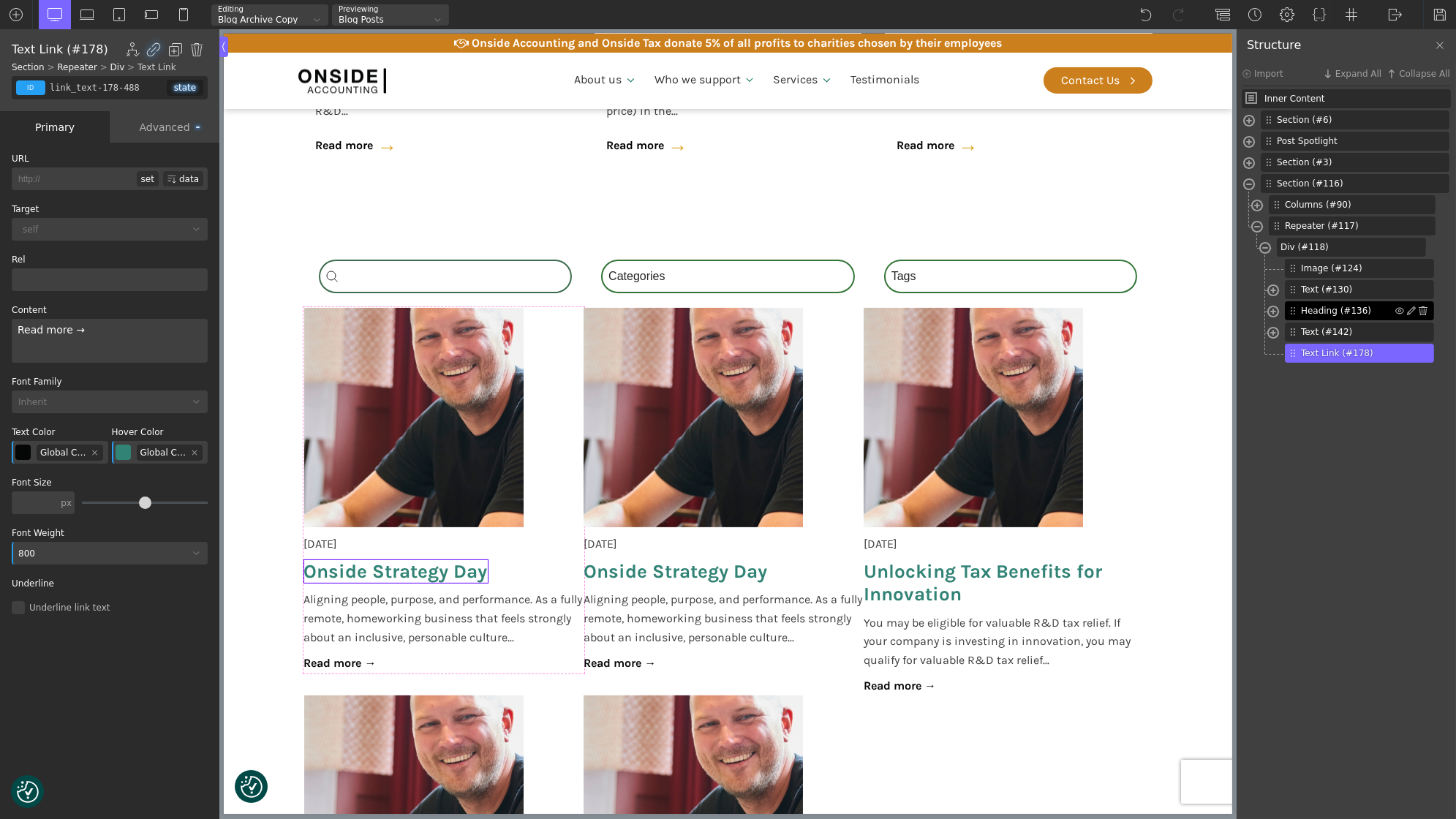
click at [1336, 306] on span "Heading (#136)" at bounding box center [1348, 311] width 94 height 13
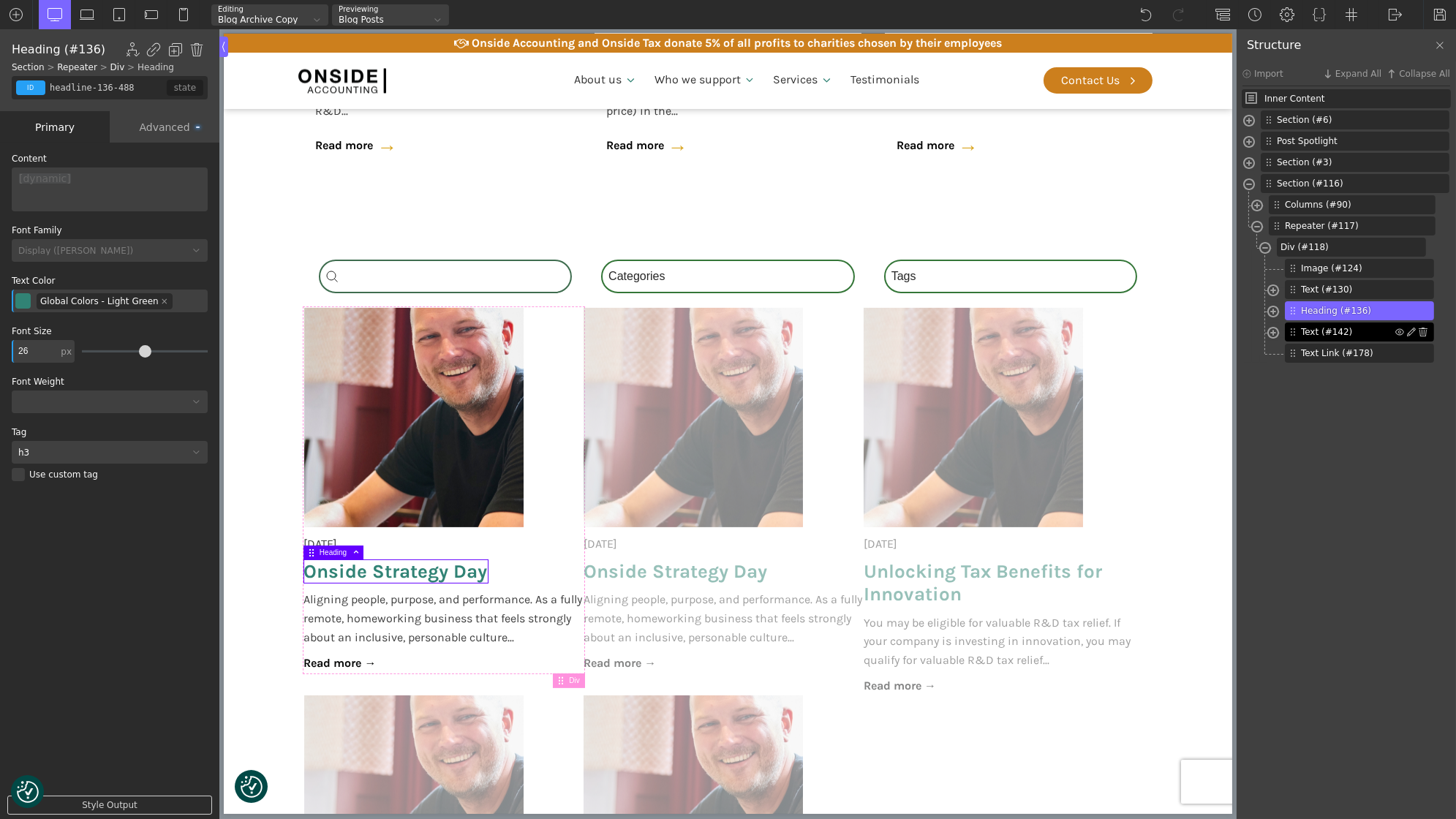
click at [1342, 332] on span "Text (#142)" at bounding box center [1348, 331] width 94 height 13
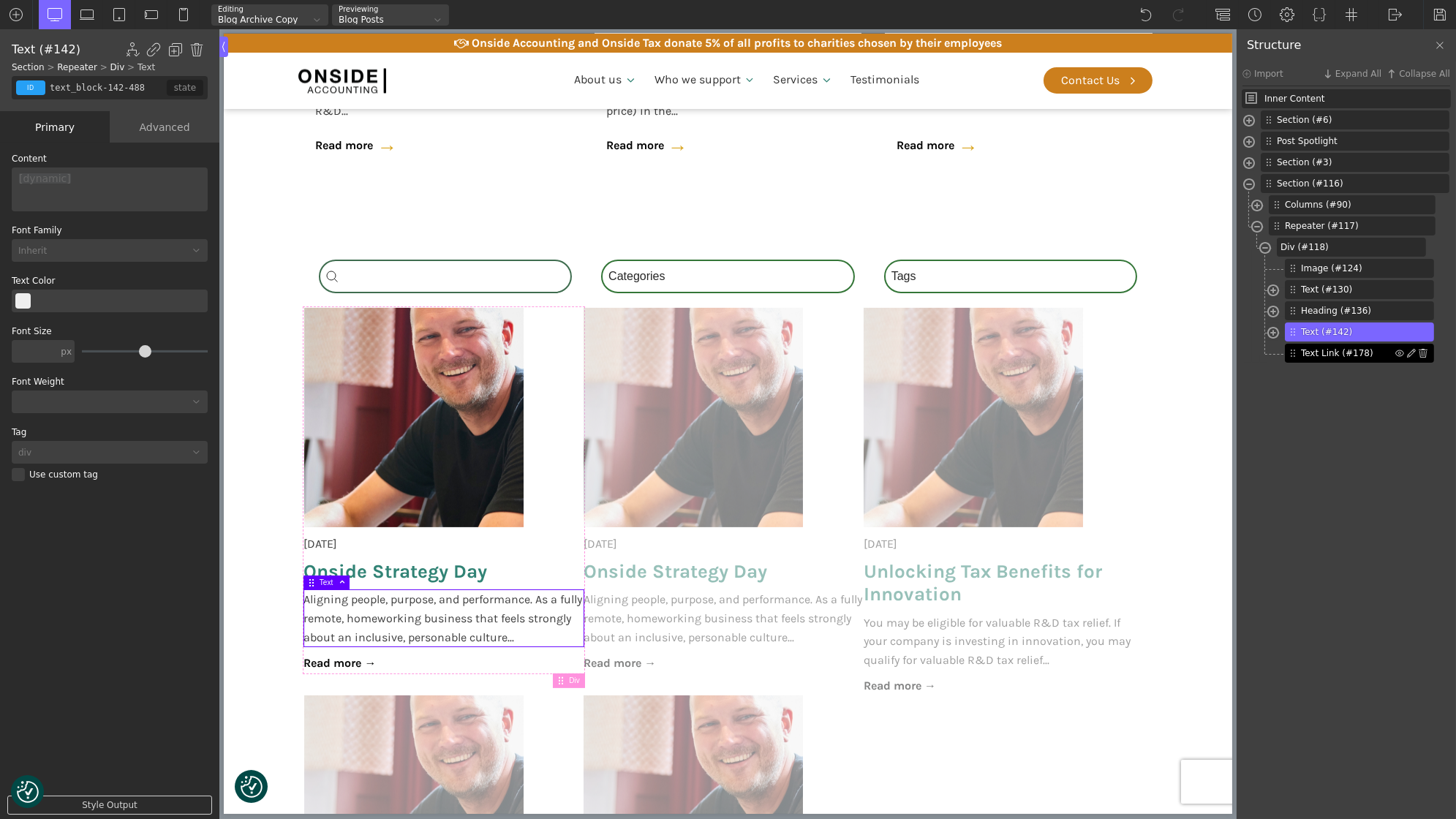
click at [1347, 357] on span "Text Link (#178)" at bounding box center [1348, 353] width 94 height 13
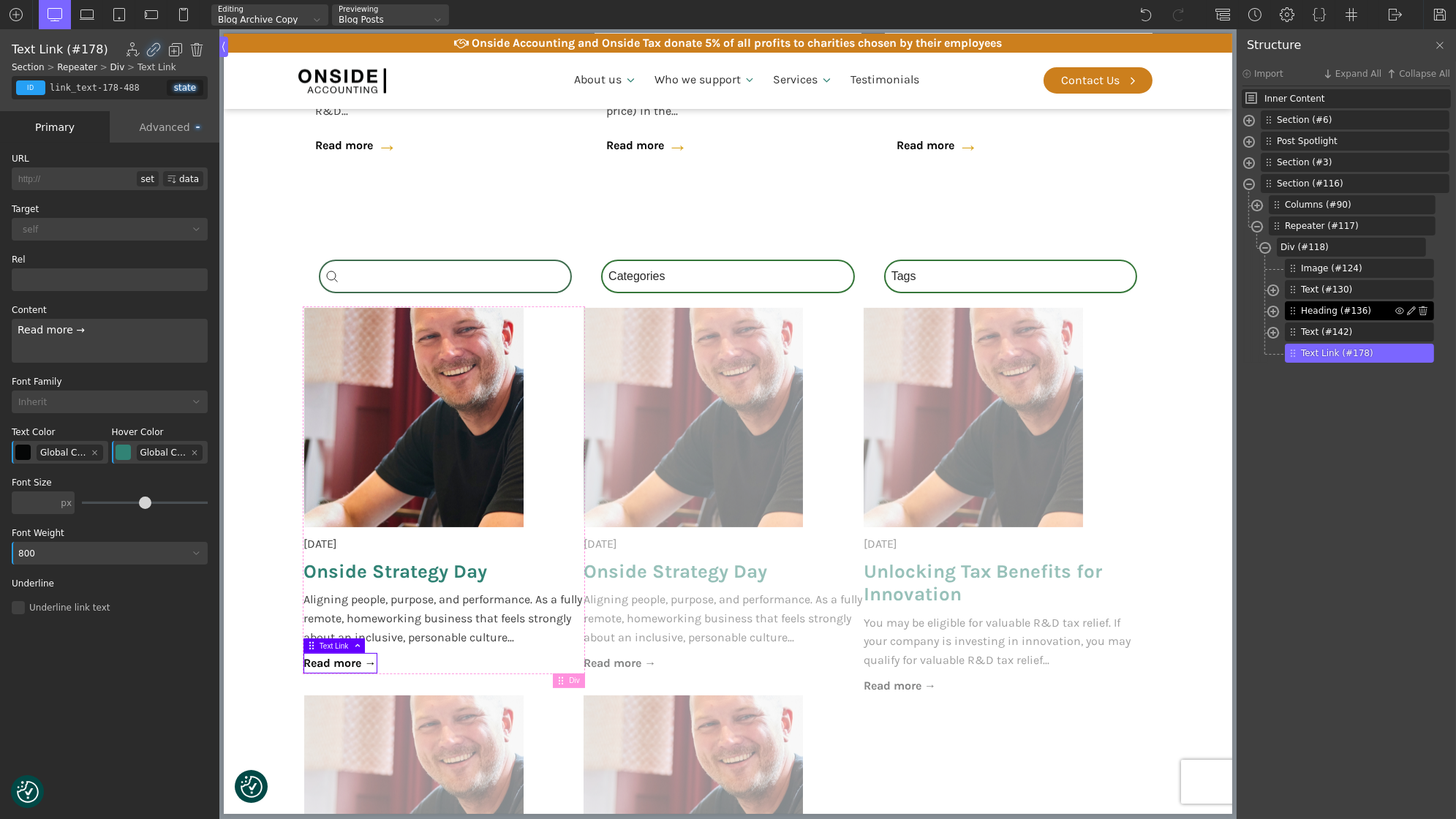
click at [1339, 301] on div "Heading (#136)" at bounding box center [1359, 311] width 150 height 19
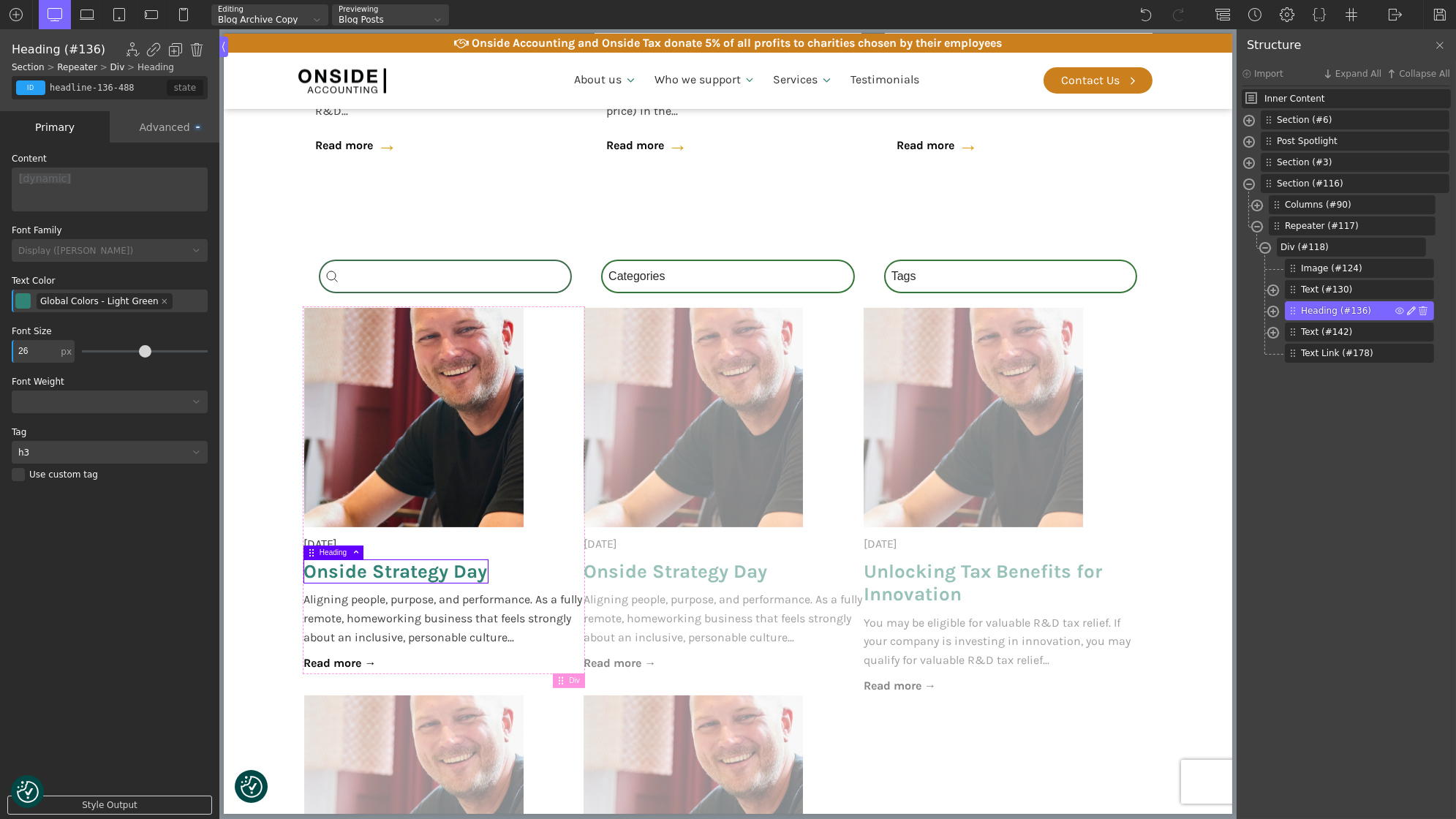
click at [1408, 313] on img at bounding box center [1411, 311] width 8 height 8
click at [1372, 390] on div "Wrap with <div>" at bounding box center [1355, 385] width 123 height 19
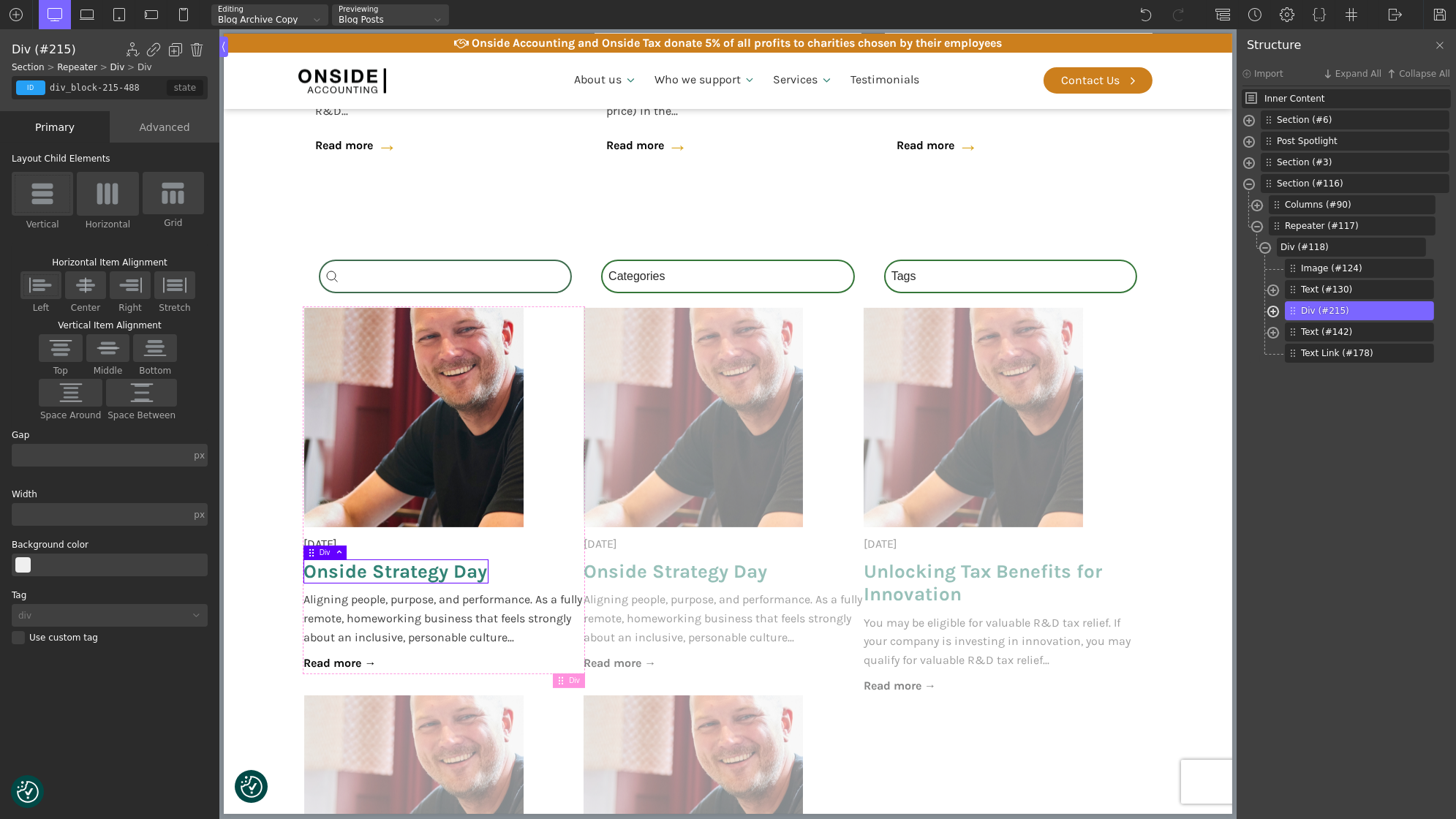
click at [1271, 313] on span at bounding box center [1273, 314] width 12 height 17
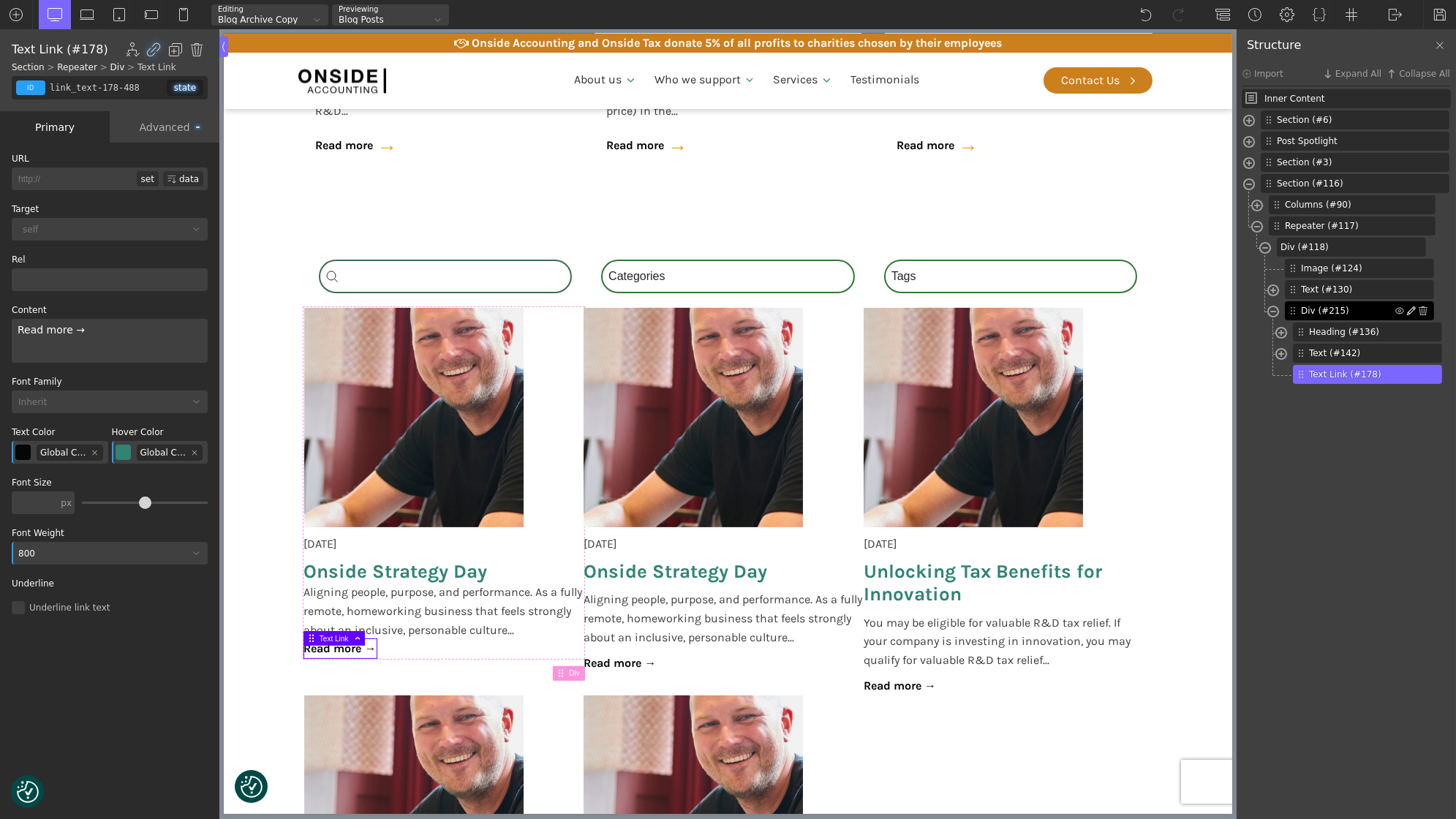
click at [1414, 308] on img at bounding box center [1411, 311] width 8 height 8
type input "div_block-215-488"
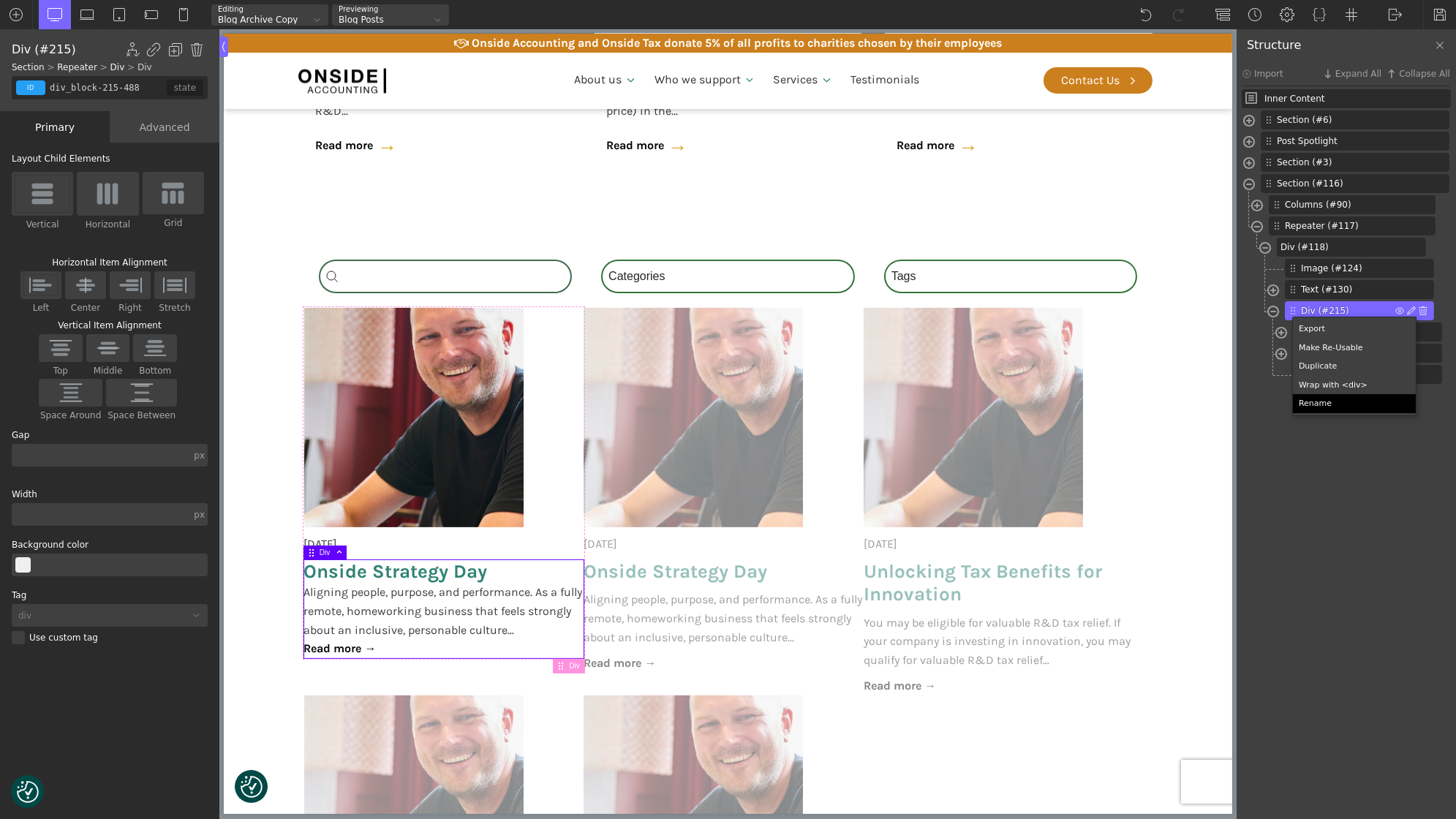
click at [1352, 409] on div "Rename" at bounding box center [1355, 403] width 123 height 19
type input ".post-row"
click at [384, 567] on span "Onside Strategy Day" at bounding box center [395, 572] width 183 height 23
type input "headline-136-488"
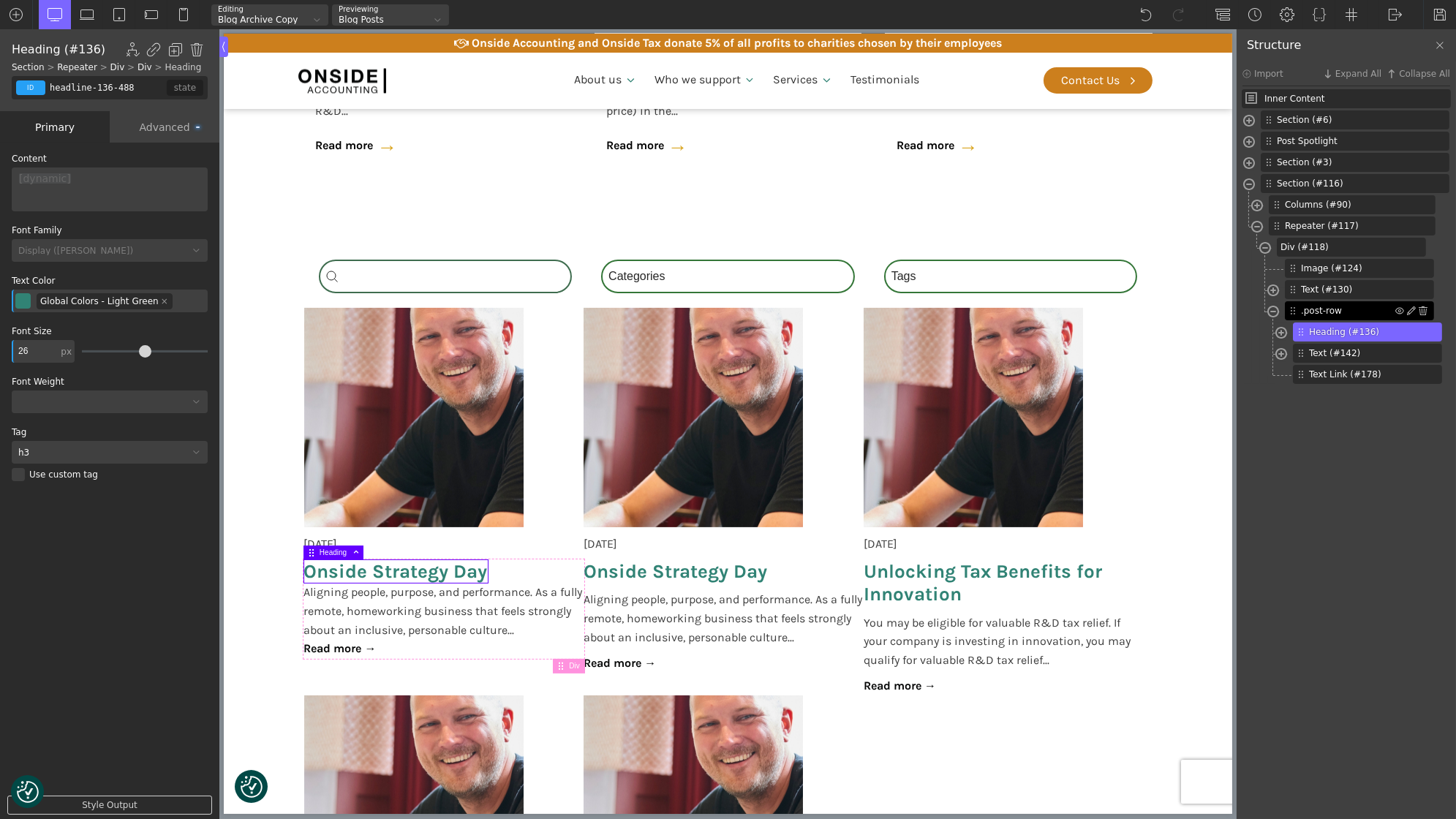
click at [28, 90] on div "id" at bounding box center [31, 87] width 29 height 15
type input "post-title"
click at [156, 108] on div "add class..." at bounding box center [168, 116] width 73 height 22
type input "post-title"
click at [367, 592] on span "Aligning people, purpose, and performance. As a fully remote, homeworking busin…" at bounding box center [443, 610] width 280 height 56
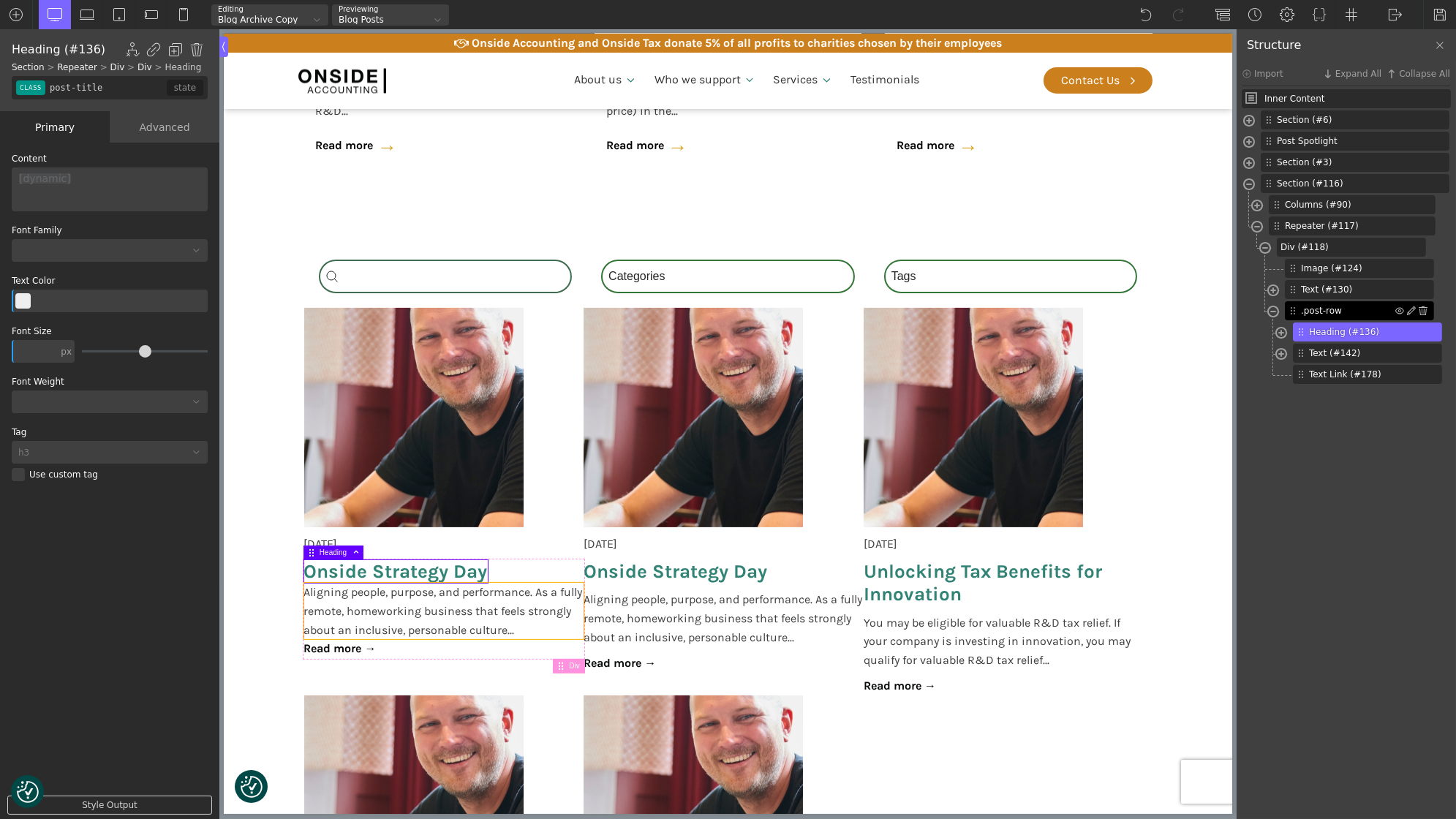
type input "text_block-142-488"
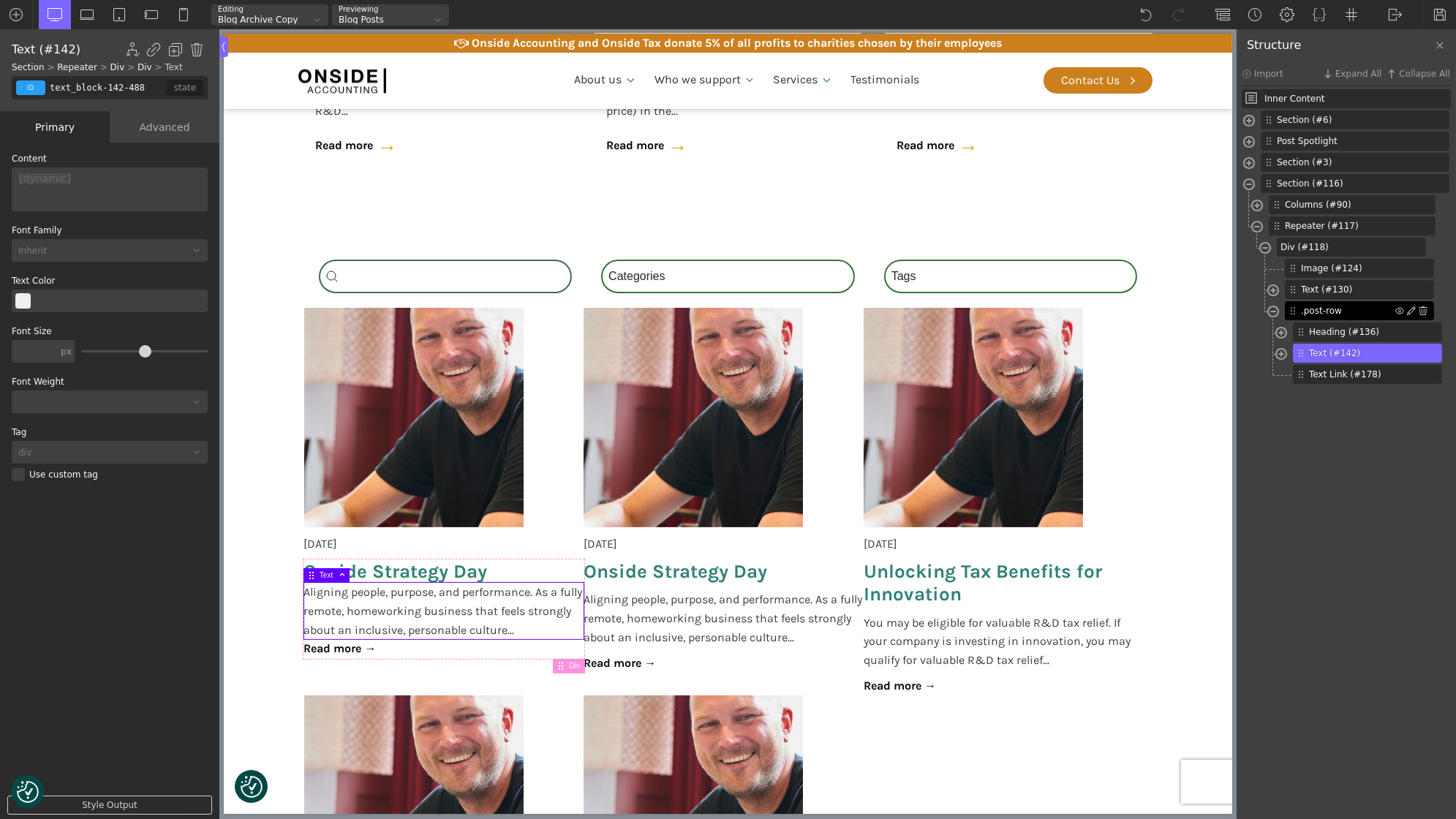
click at [38, 85] on div "id" at bounding box center [31, 87] width 29 height 15
type input "post-excerpt"
click at [373, 650] on link "Read more →" at bounding box center [340, 649] width 72 height 19
type input "link_text-178-488"
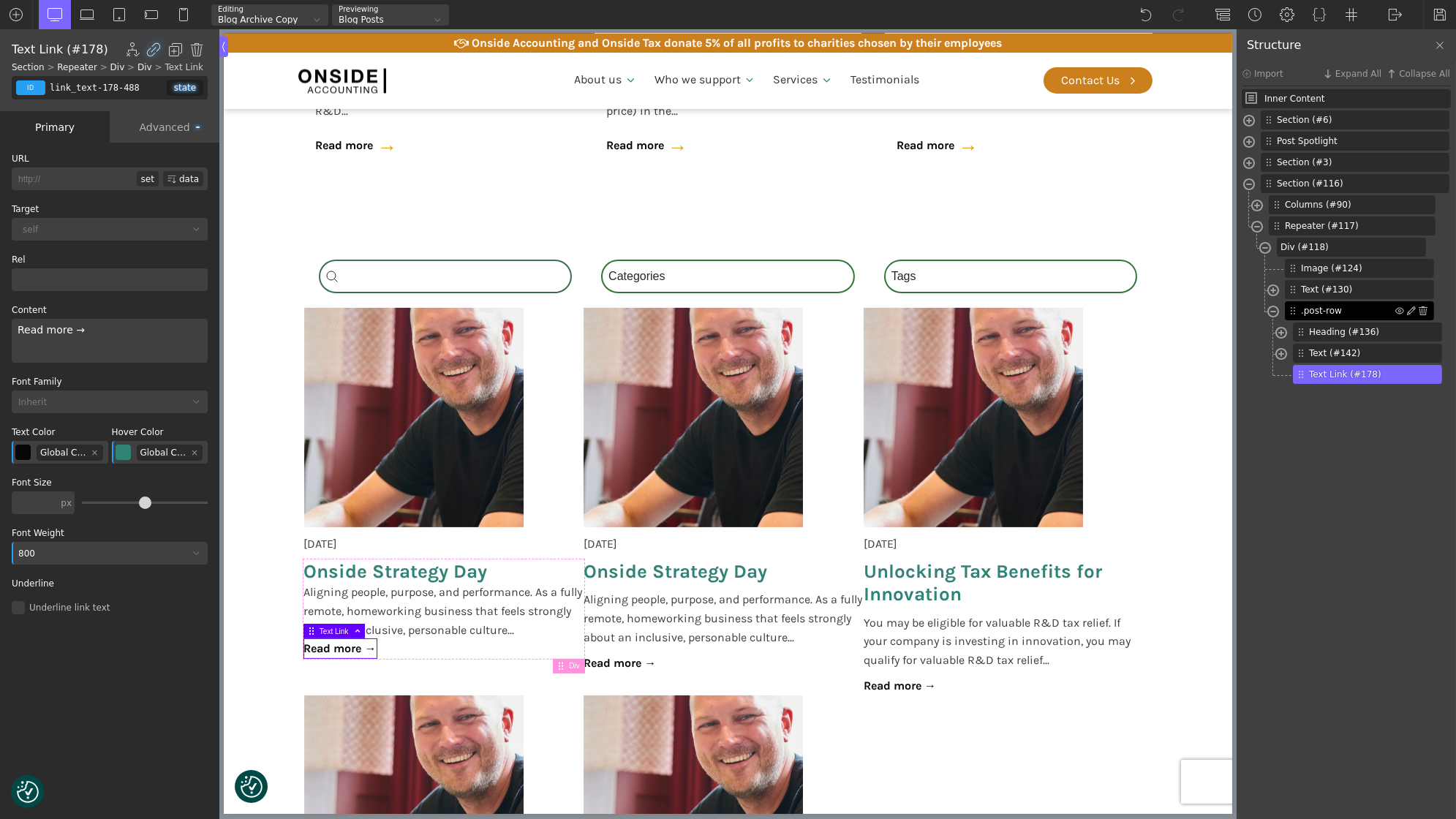
click at [29, 88] on div "id" at bounding box center [31, 87] width 29 height 15
type input "post-button"
